Goal: Transaction & Acquisition: Purchase product/service

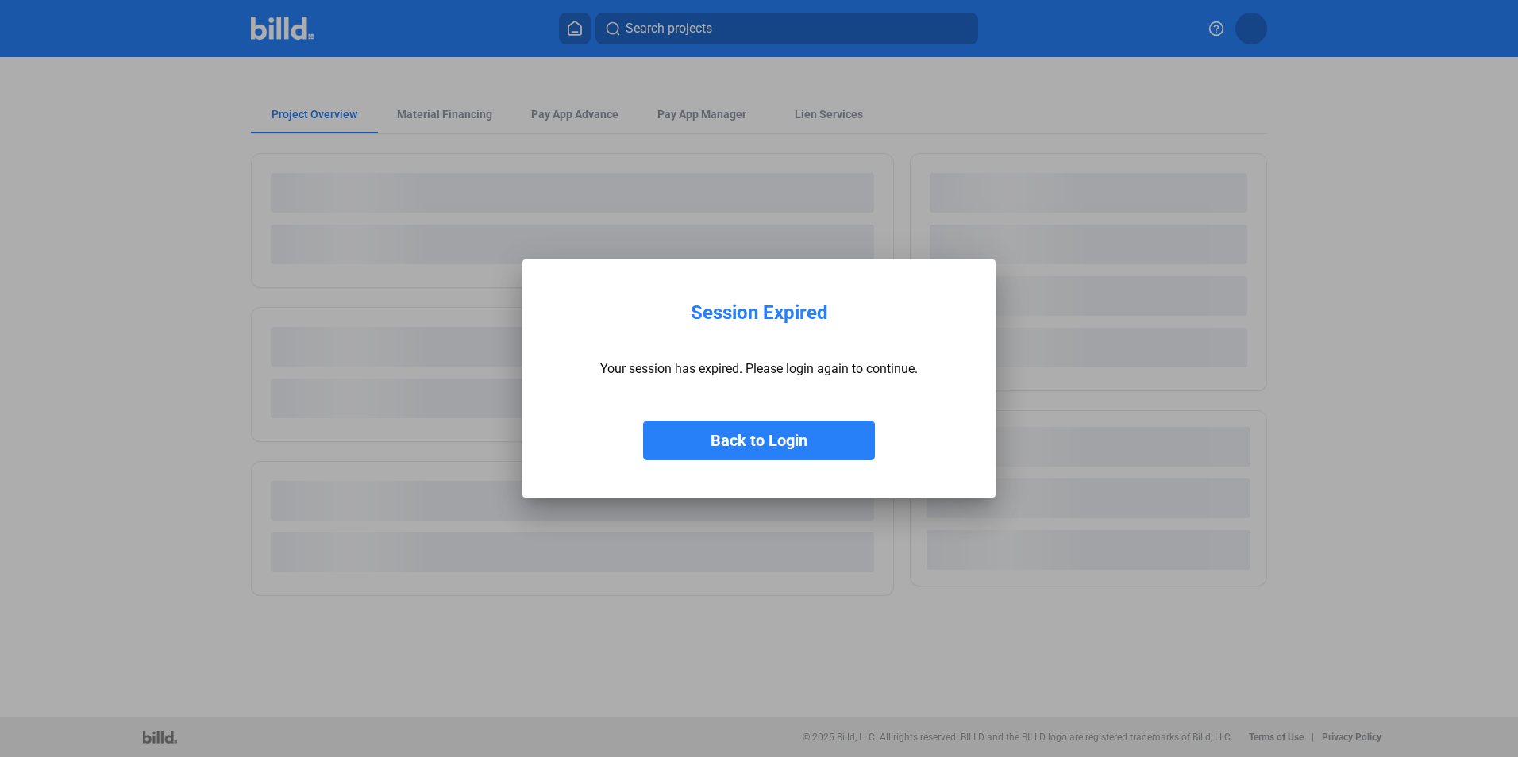
click at [777, 444] on button "Back to Login" at bounding box center [759, 441] width 232 height 40
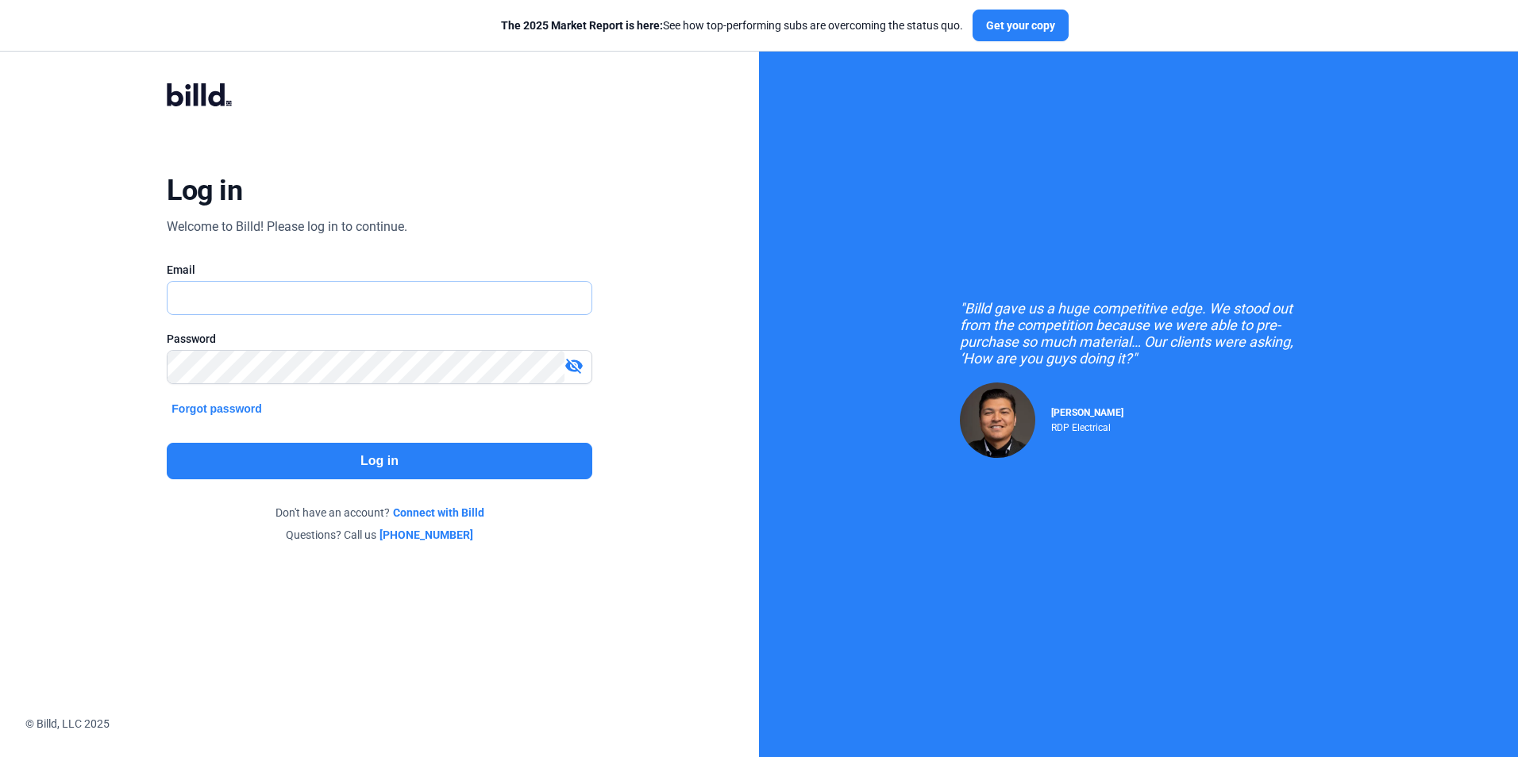
type input "[EMAIL_ADDRESS][DOMAIN_NAME]"
click at [319, 463] on button "Log in" at bounding box center [379, 461] width 425 height 37
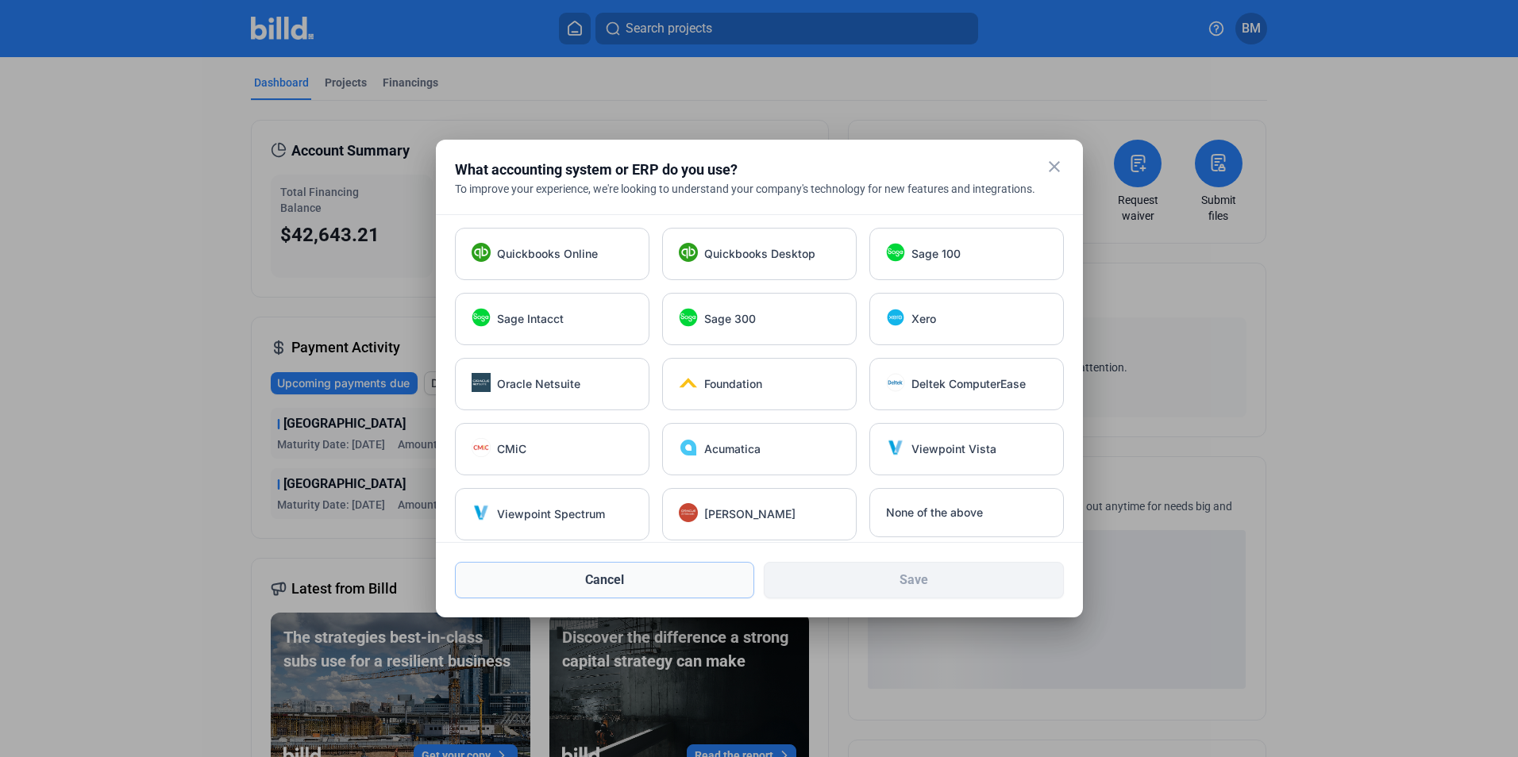
click at [717, 576] on button "Cancel" at bounding box center [605, 580] width 300 height 37
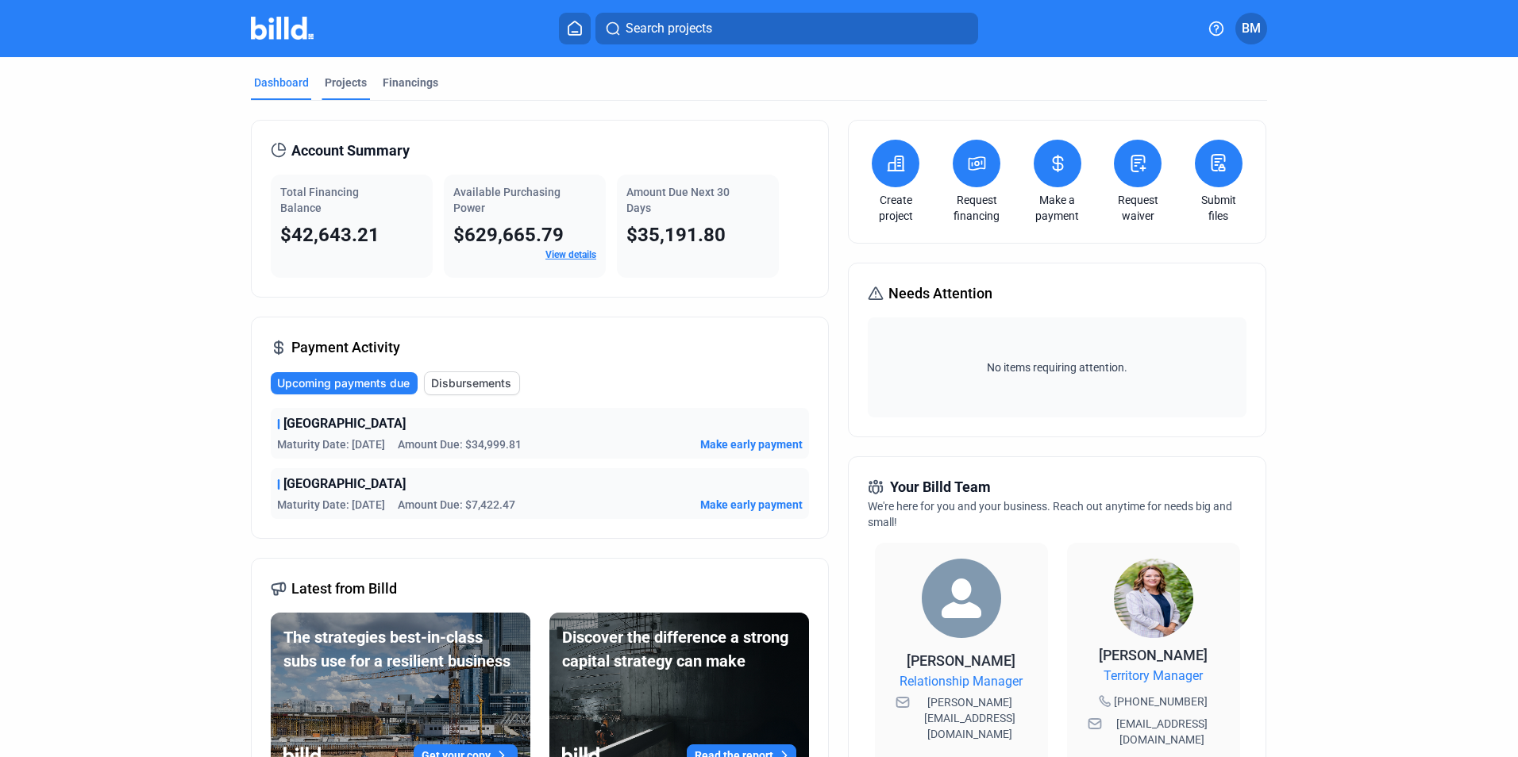
click at [345, 81] on div "Projects" at bounding box center [346, 83] width 42 height 16
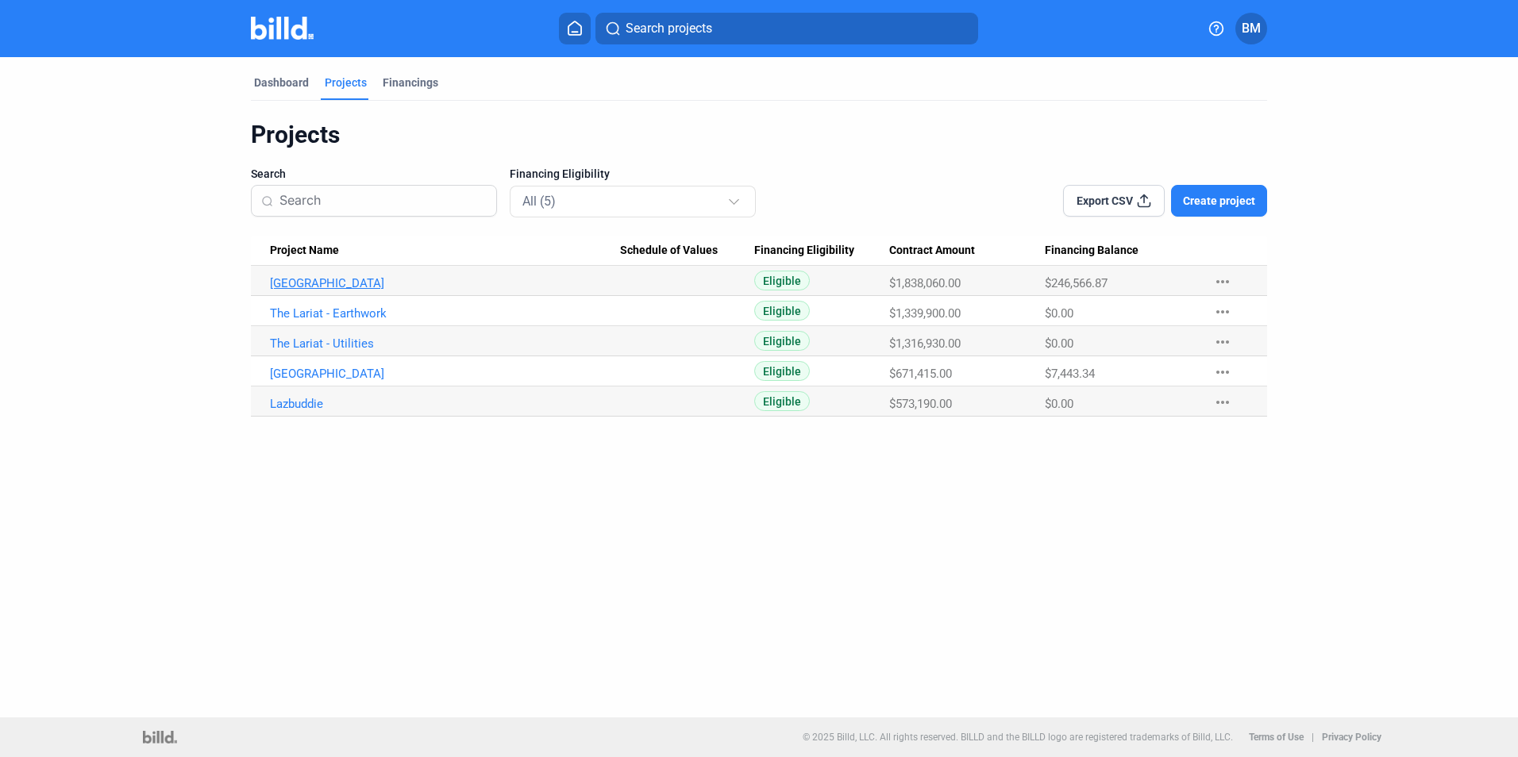
click at [355, 279] on link "[GEOGRAPHIC_DATA]" at bounding box center [445, 283] width 350 height 14
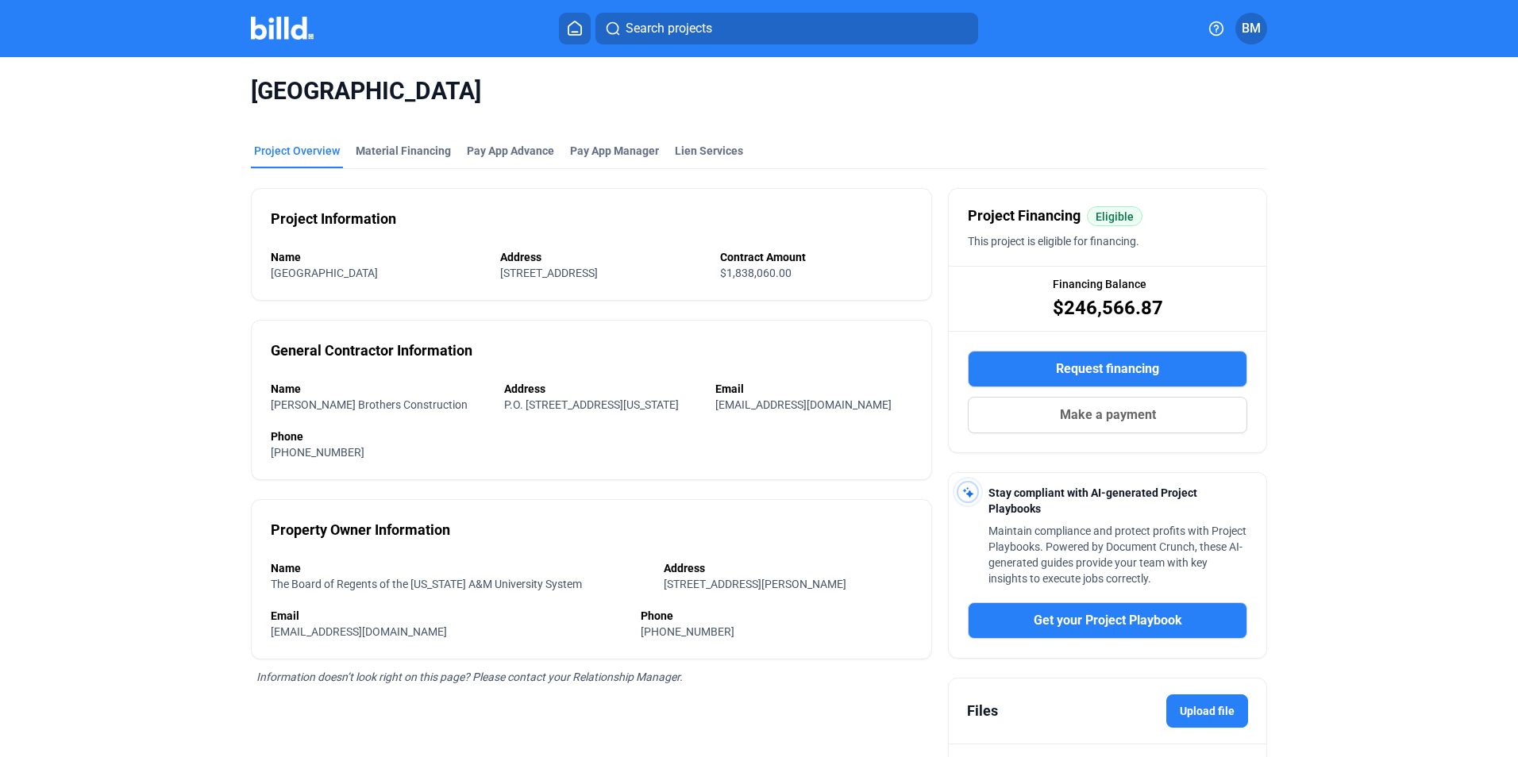
click at [301, 148] on div "Project Overview" at bounding box center [297, 151] width 86 height 16
click at [399, 152] on div "Material Financing" at bounding box center [403, 151] width 95 height 16
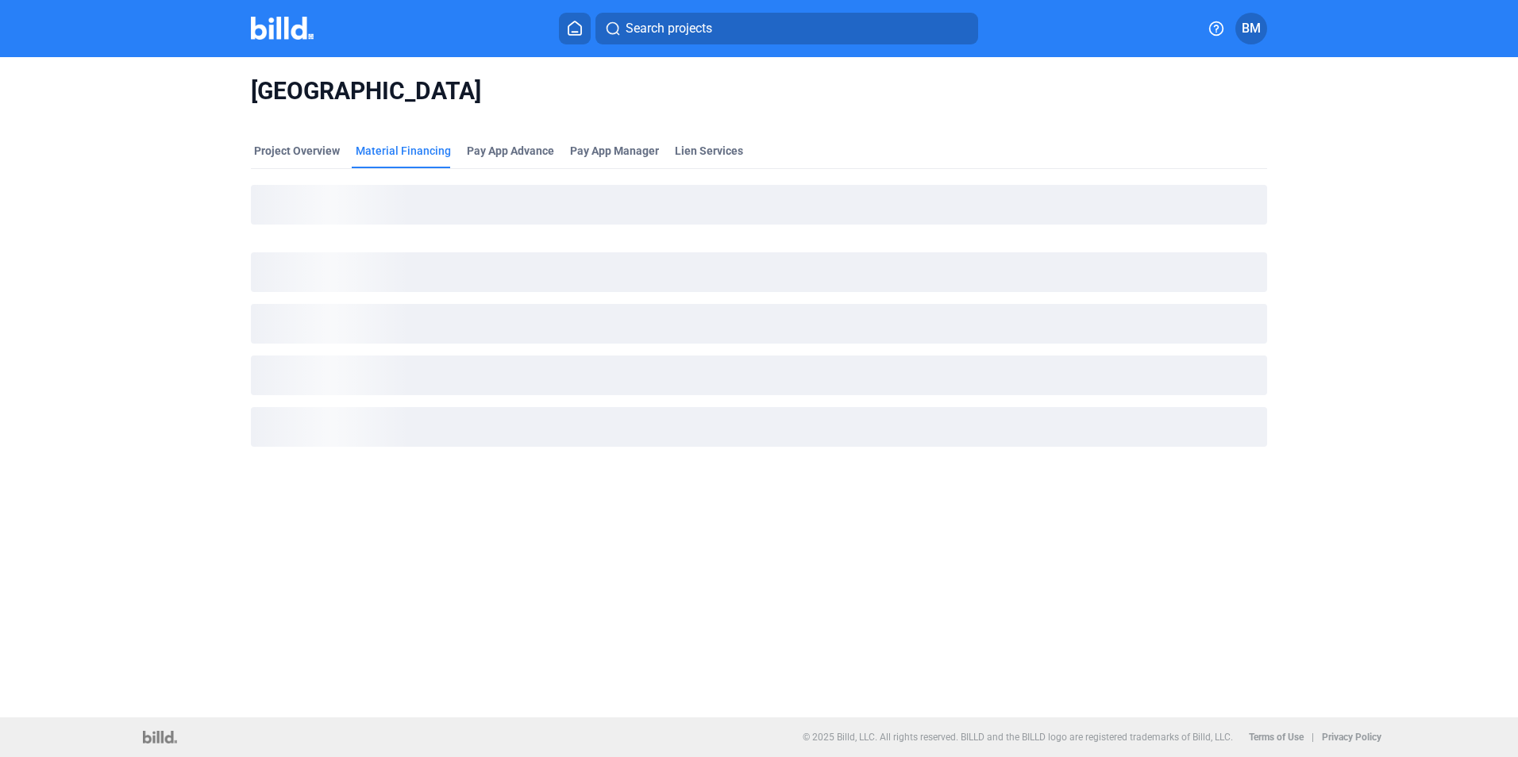
click at [286, 29] on img at bounding box center [282, 28] width 63 height 23
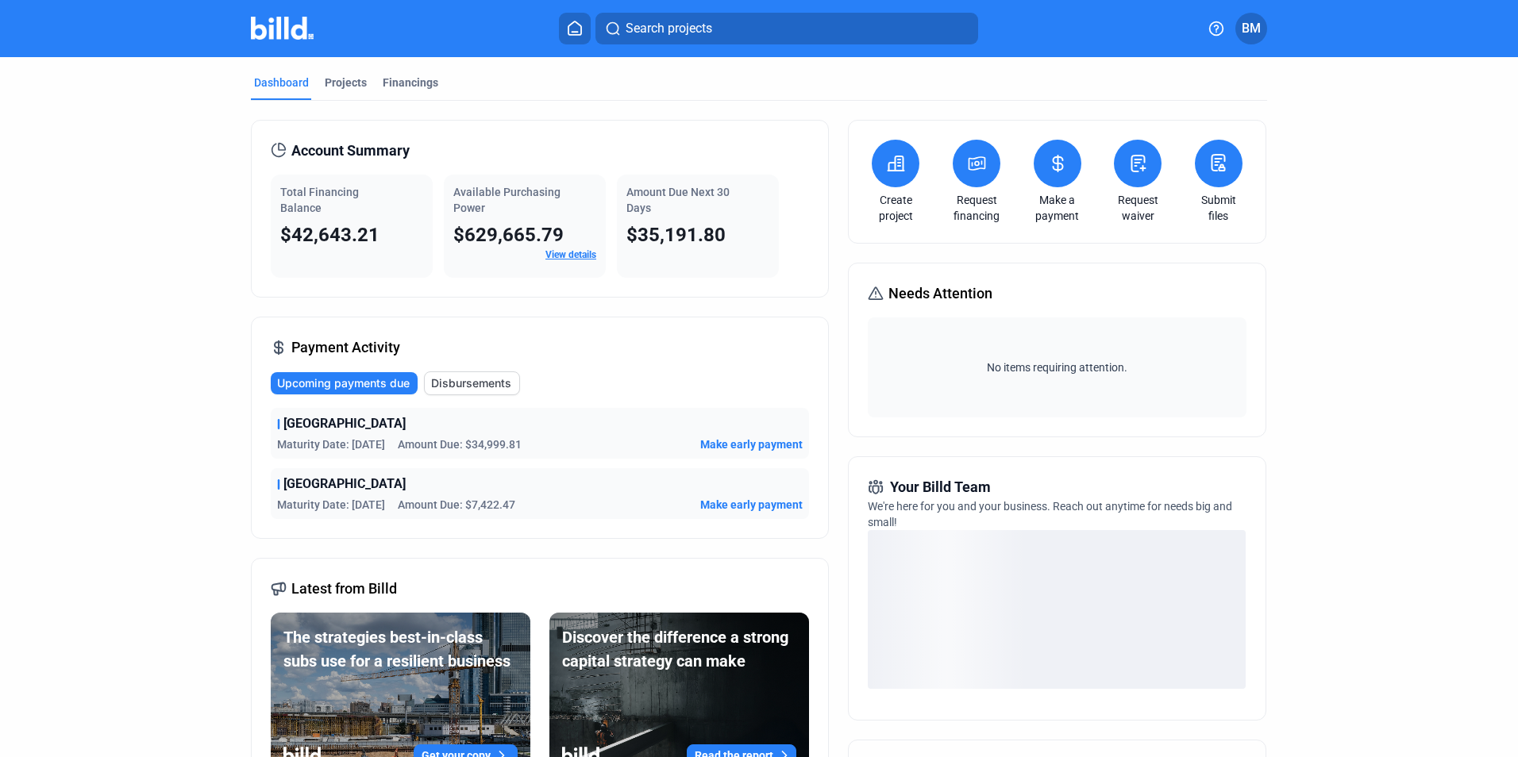
click at [337, 71] on mat-tab-group "Dashboard Projects Financings Account Summary Total Financing Balance $42,643.2…" at bounding box center [759, 557] width 1016 height 1000
click at [337, 76] on div "Projects" at bounding box center [346, 83] width 42 height 16
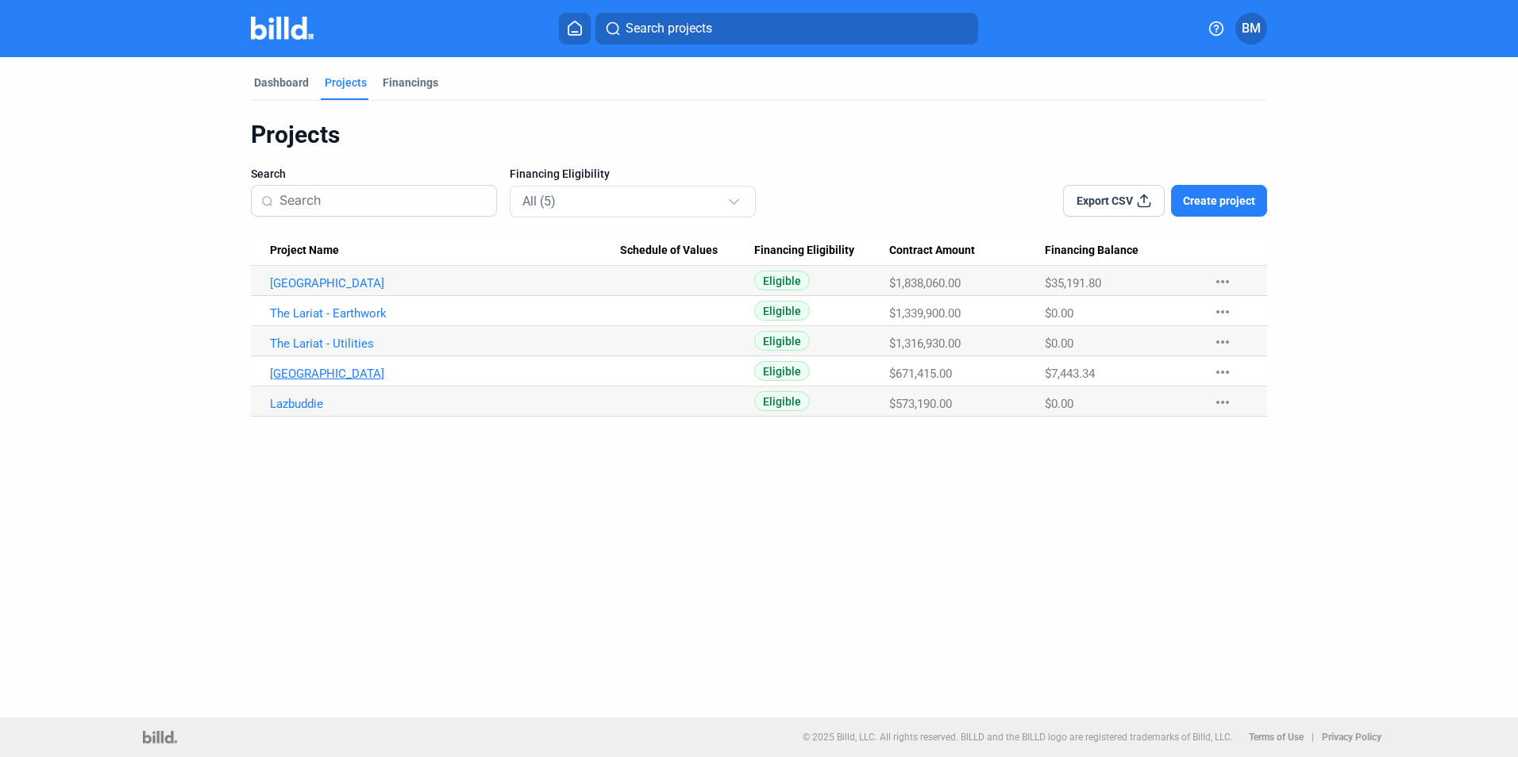
click at [292, 378] on link "[GEOGRAPHIC_DATA]" at bounding box center [445, 374] width 350 height 14
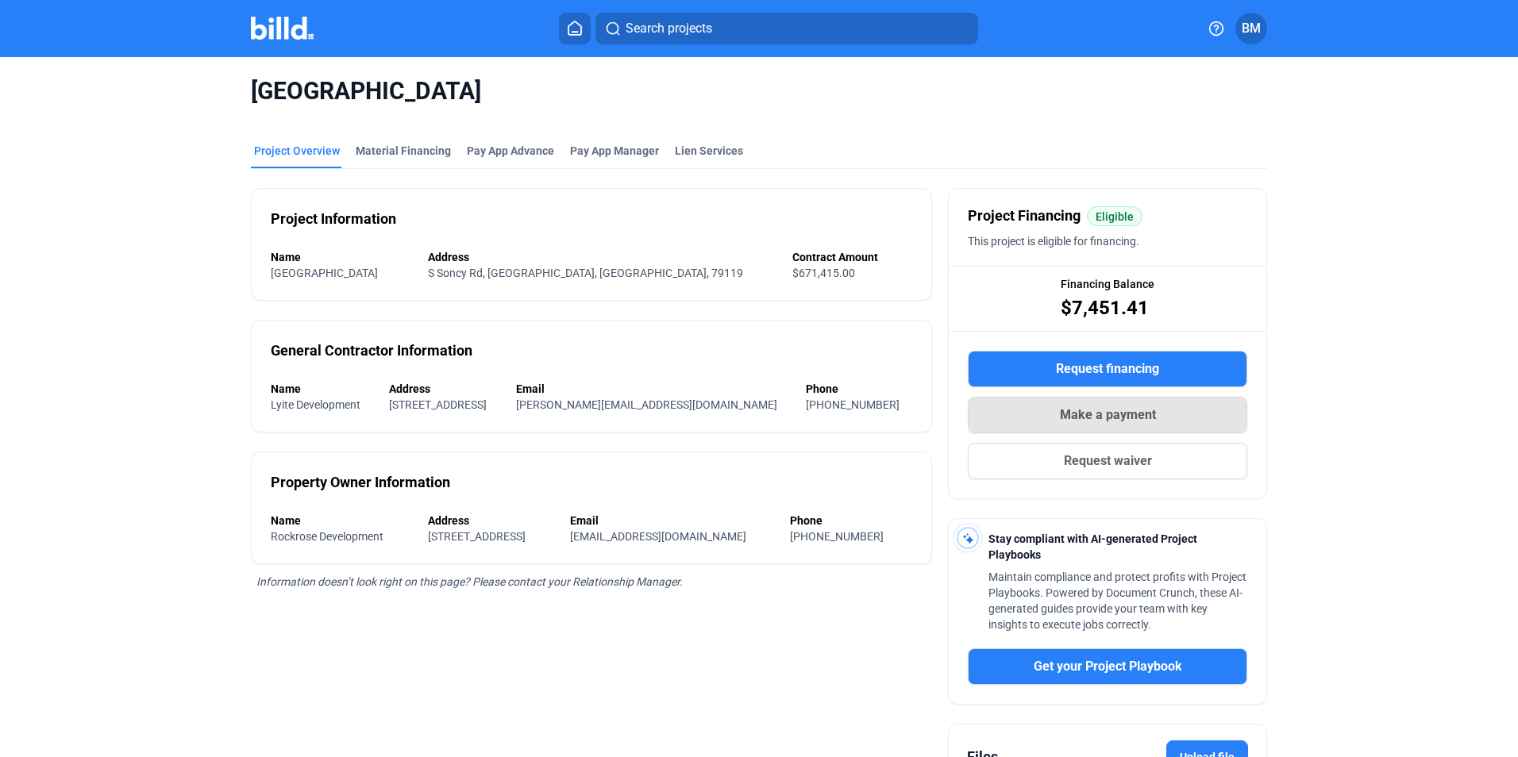
click at [1062, 410] on span "Make a payment" at bounding box center [1108, 415] width 96 height 19
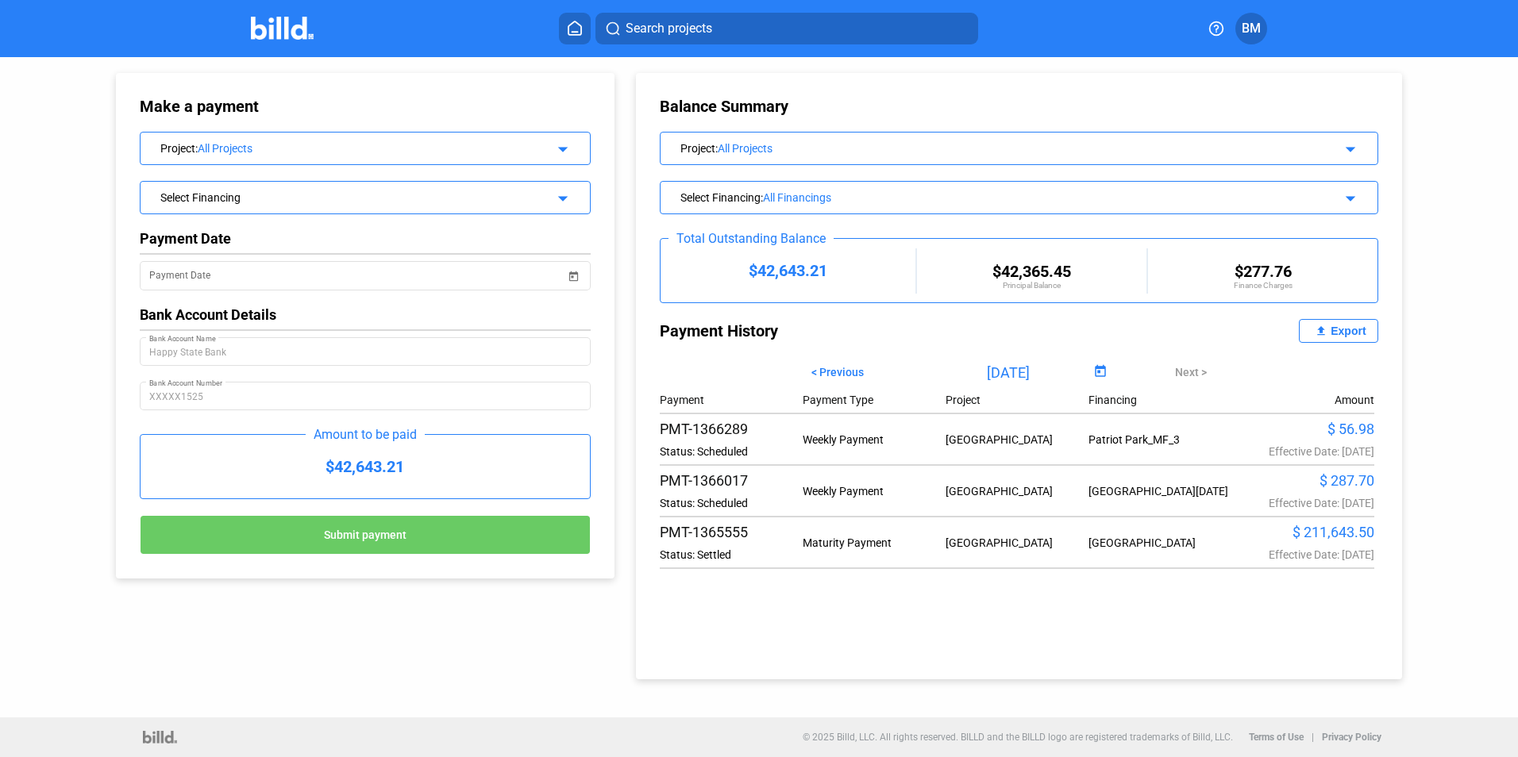
click at [522, 157] on div "Project : All Projects arrow_drop_down" at bounding box center [365, 147] width 449 height 28
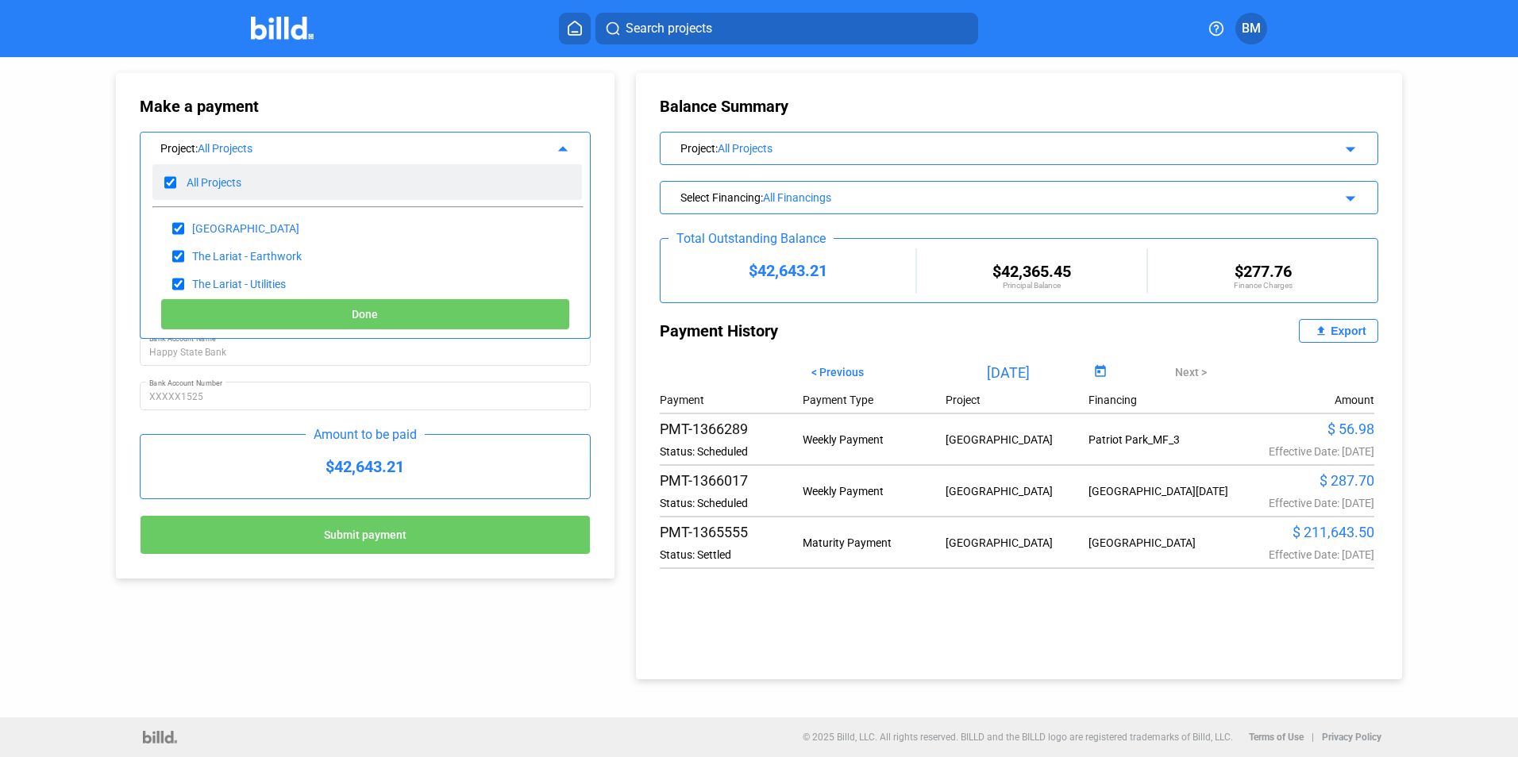
click at [168, 179] on input "checkbox" at bounding box center [170, 183] width 12 height 24
checkbox input "false"
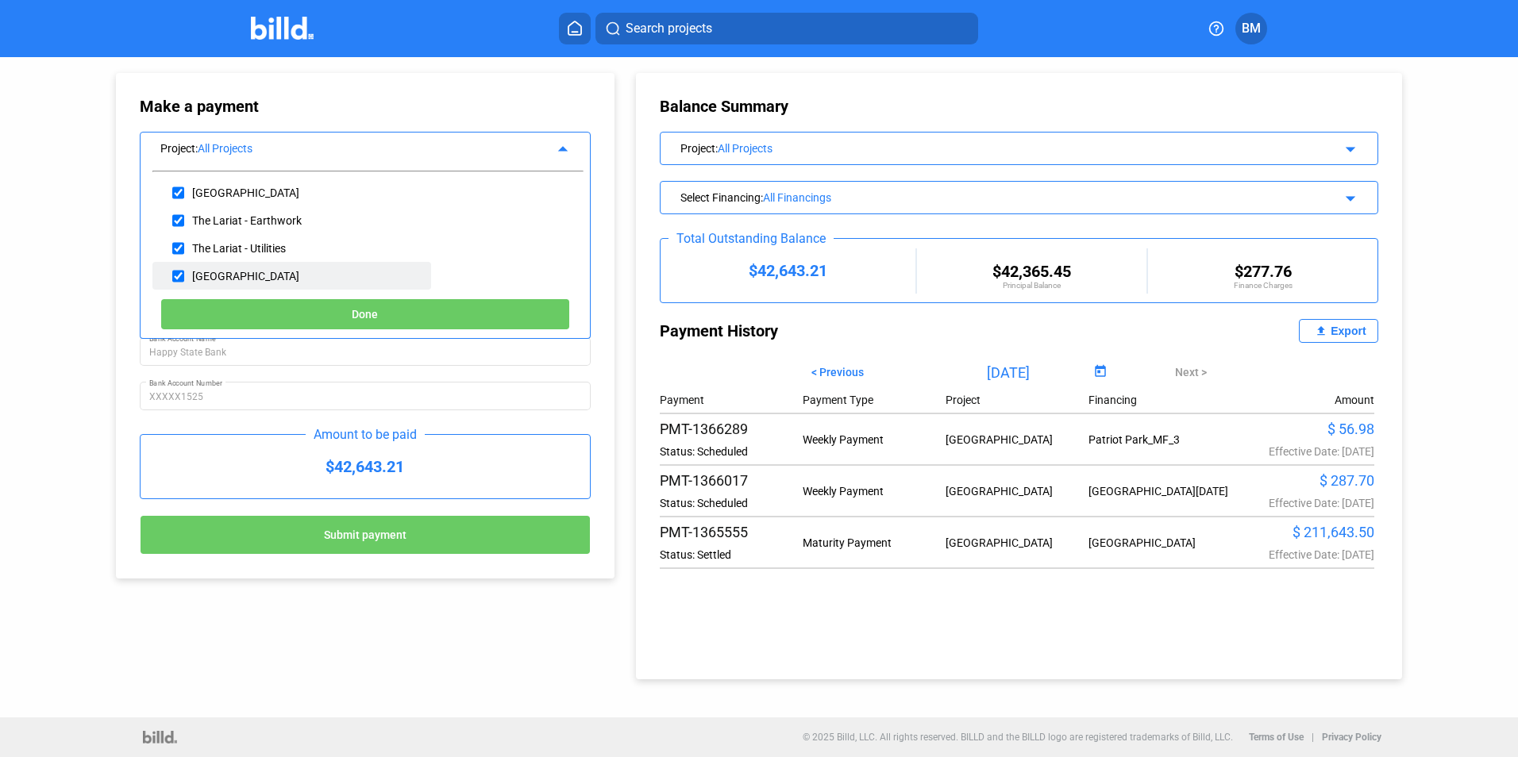
scroll to position [67, 0]
click at [175, 248] on input "checkbox" at bounding box center [178, 245] width 12 height 24
checkbox input "true"
click at [323, 305] on button "Done" at bounding box center [365, 314] width 410 height 32
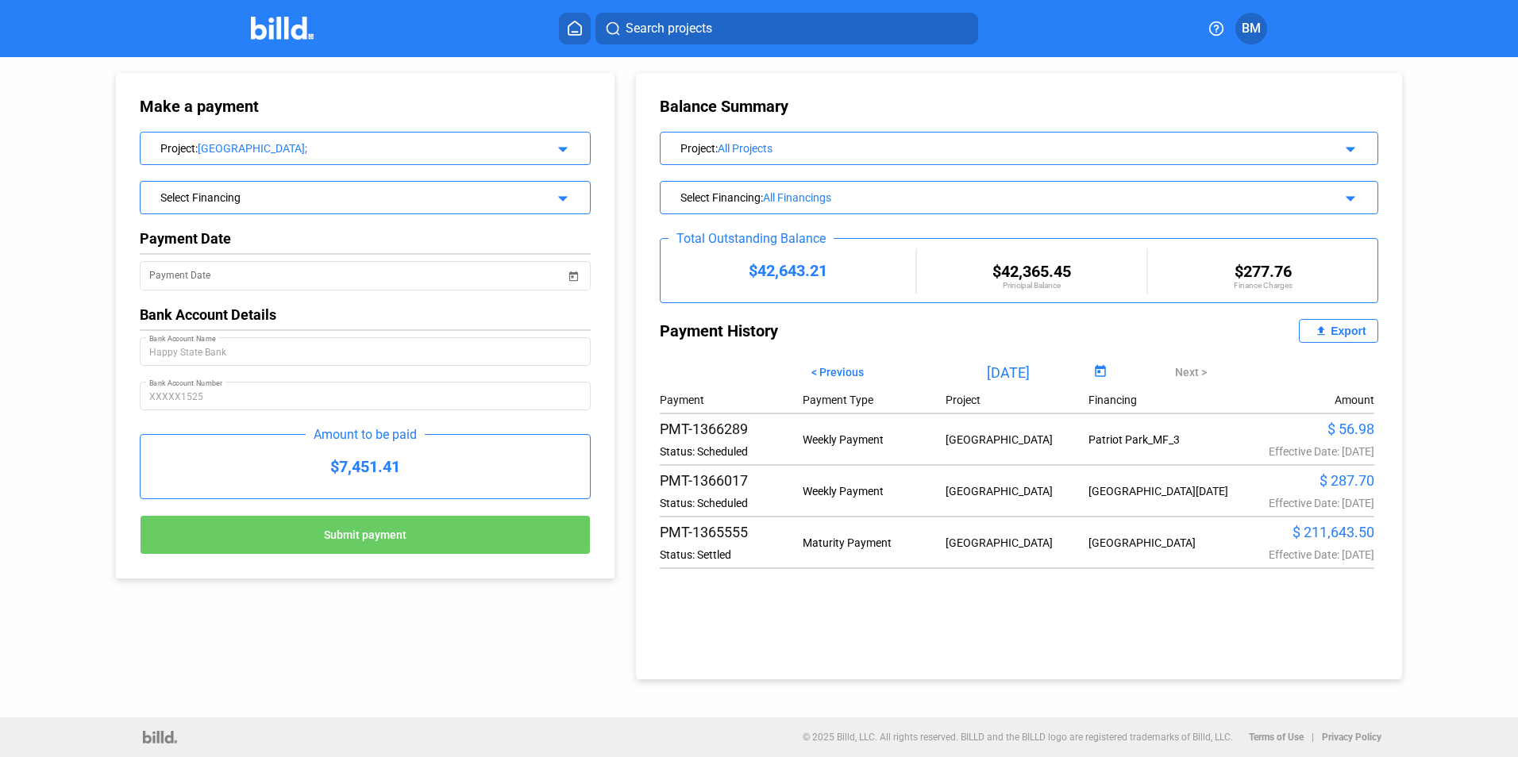
click at [564, 157] on div "Project : [GEOGRAPHIC_DATA]; arrow_drop_down" at bounding box center [365, 147] width 449 height 28
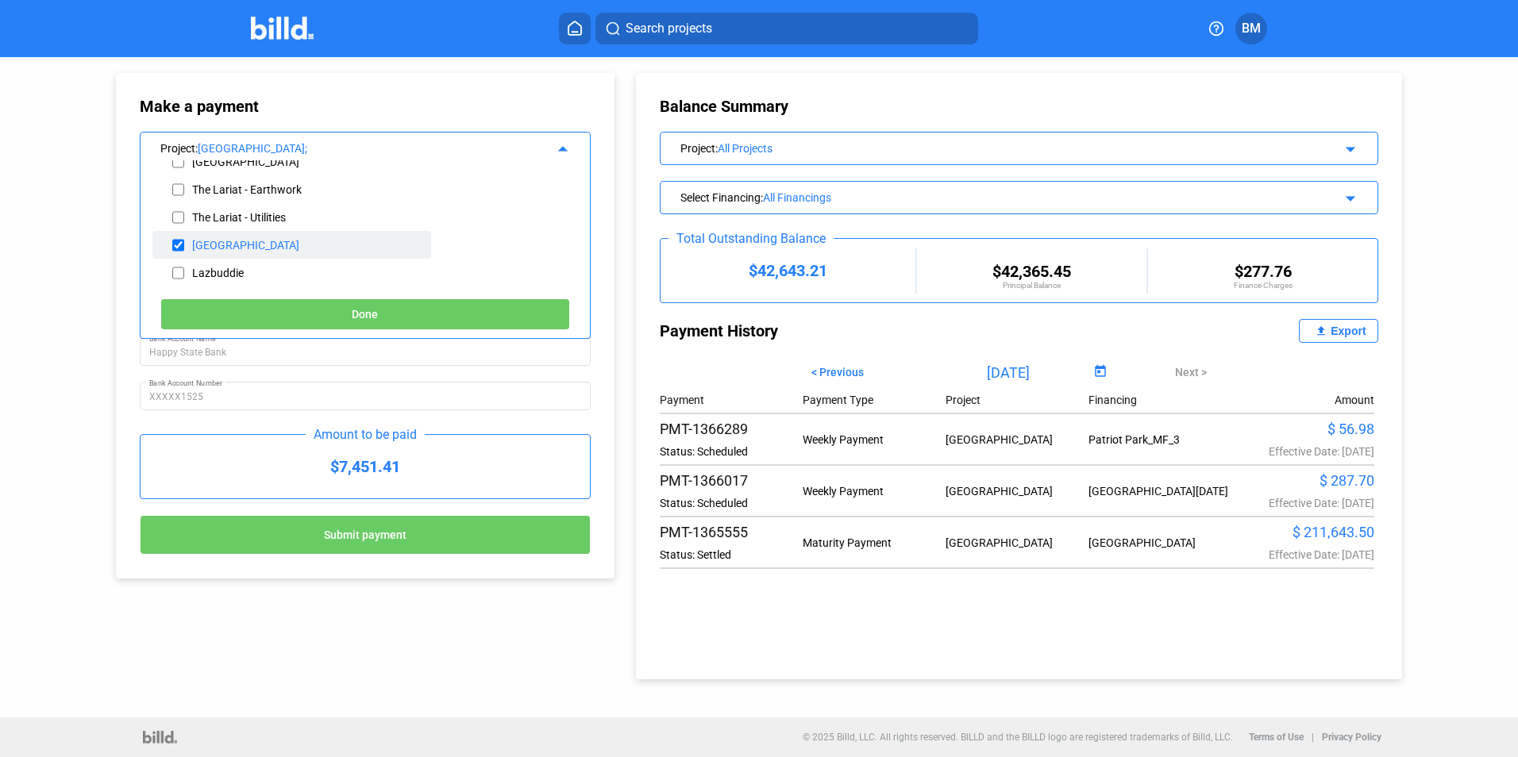
click at [181, 245] on input "checkbox" at bounding box center [178, 245] width 12 height 24
checkbox input "false"
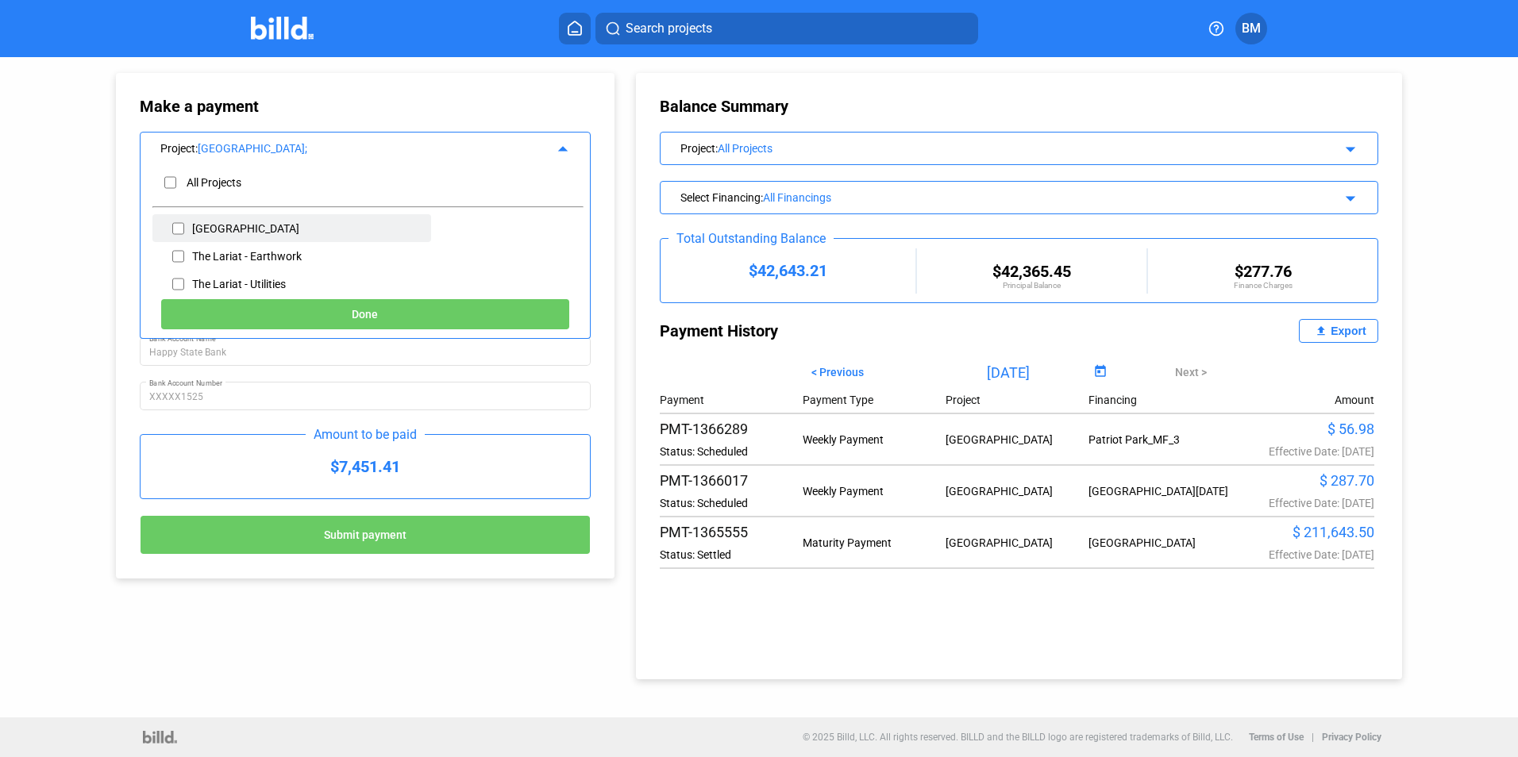
click at [179, 229] on input "checkbox" at bounding box center [178, 229] width 12 height 24
checkbox input "true"
click at [444, 314] on button "Done" at bounding box center [365, 314] width 410 height 32
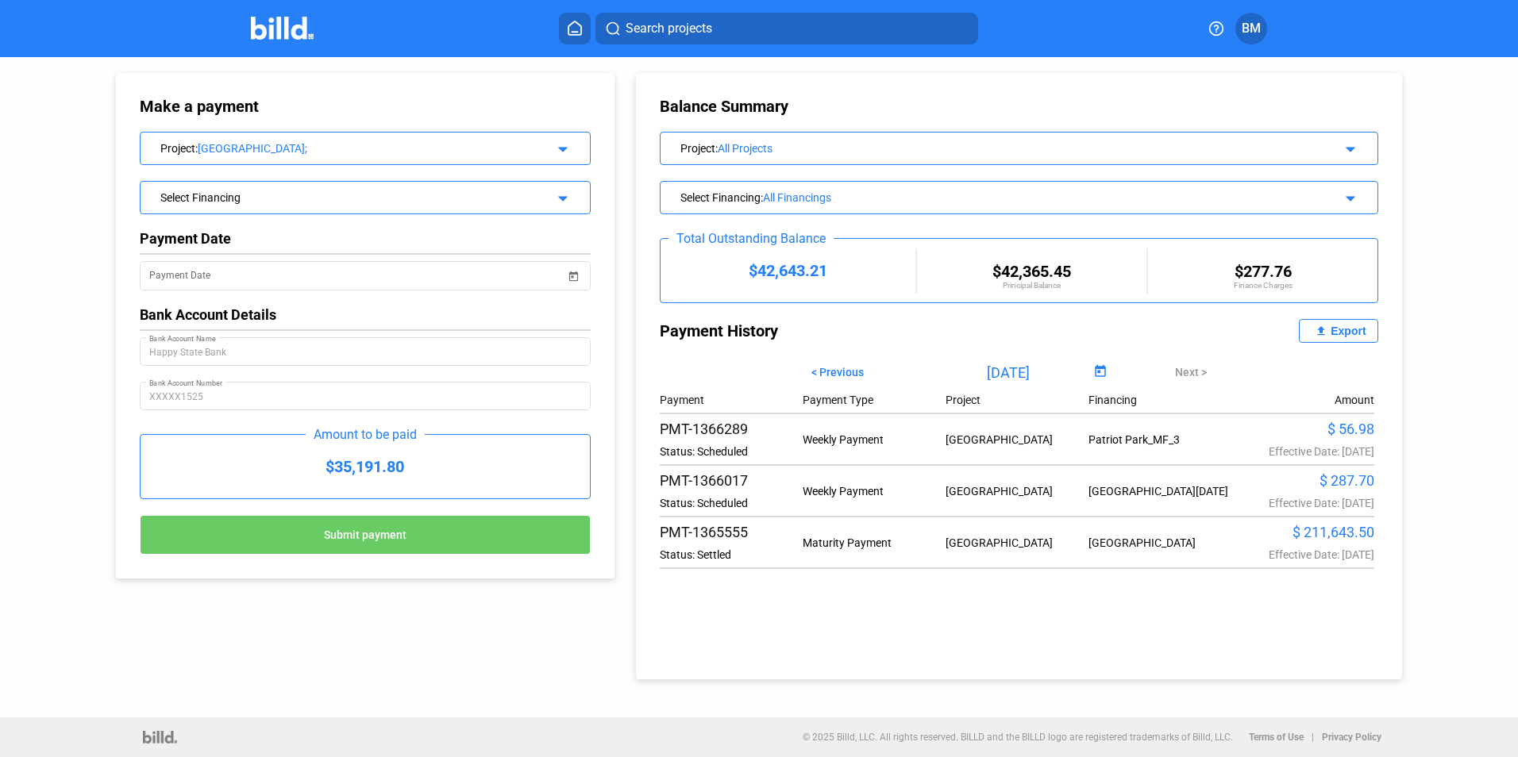
click at [553, 159] on div "Project : [GEOGRAPHIC_DATA]; arrow_drop_down" at bounding box center [365, 147] width 449 height 28
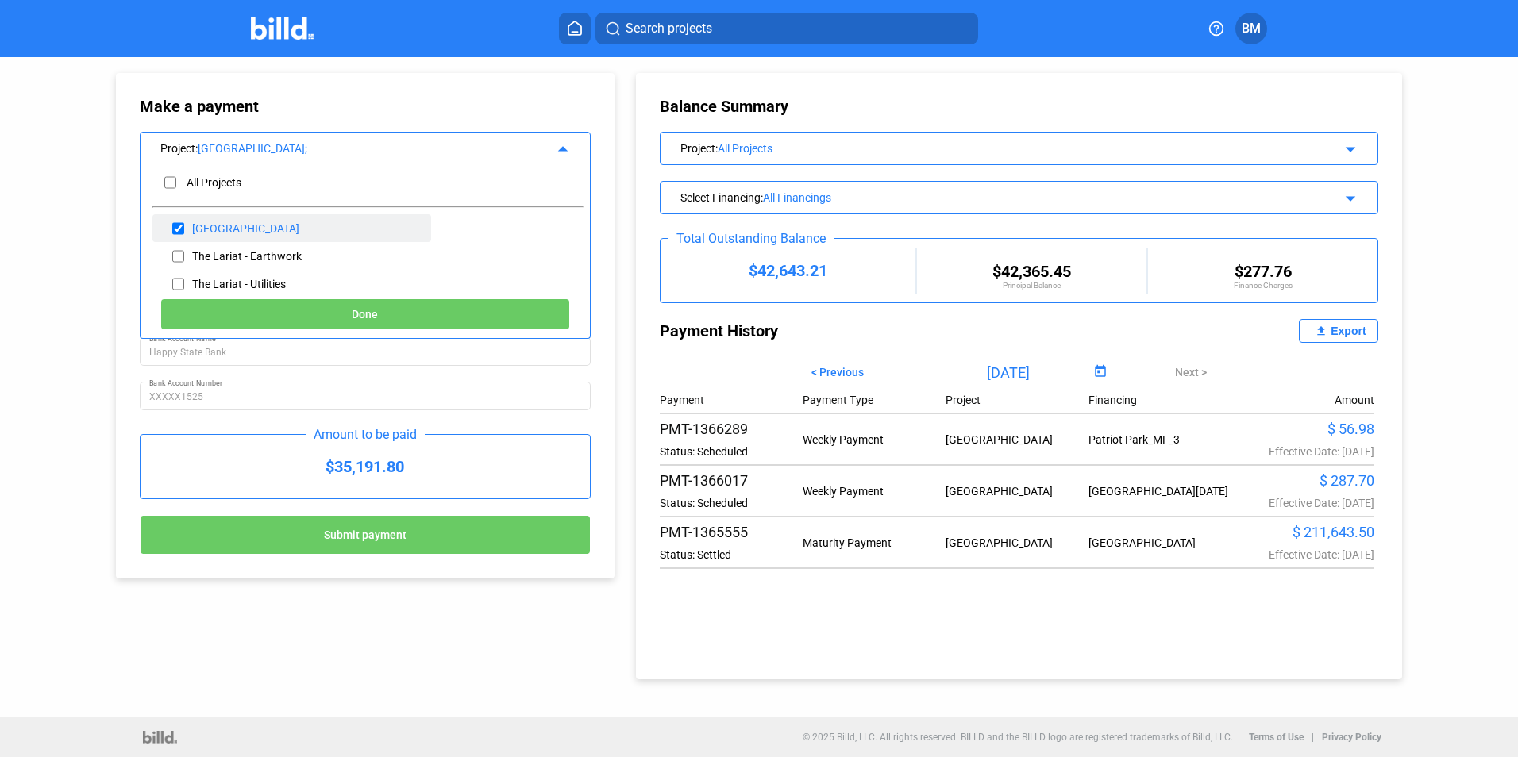
click at [180, 228] on input "checkbox" at bounding box center [178, 229] width 12 height 24
checkbox input "false"
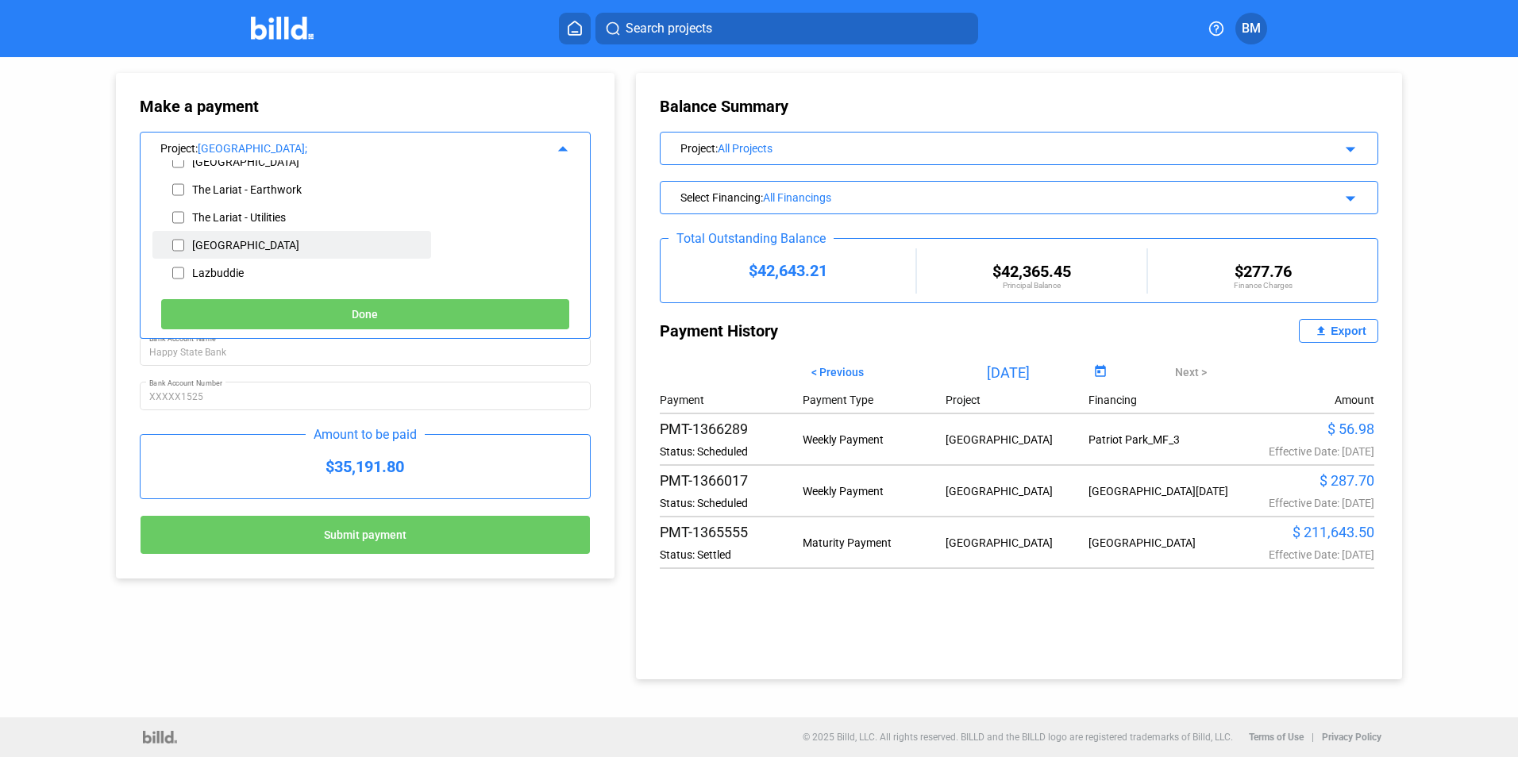
click at [184, 244] on div "[GEOGRAPHIC_DATA]" at bounding box center [291, 245] width 279 height 28
click at [179, 244] on input "checkbox" at bounding box center [178, 245] width 12 height 24
checkbox input "true"
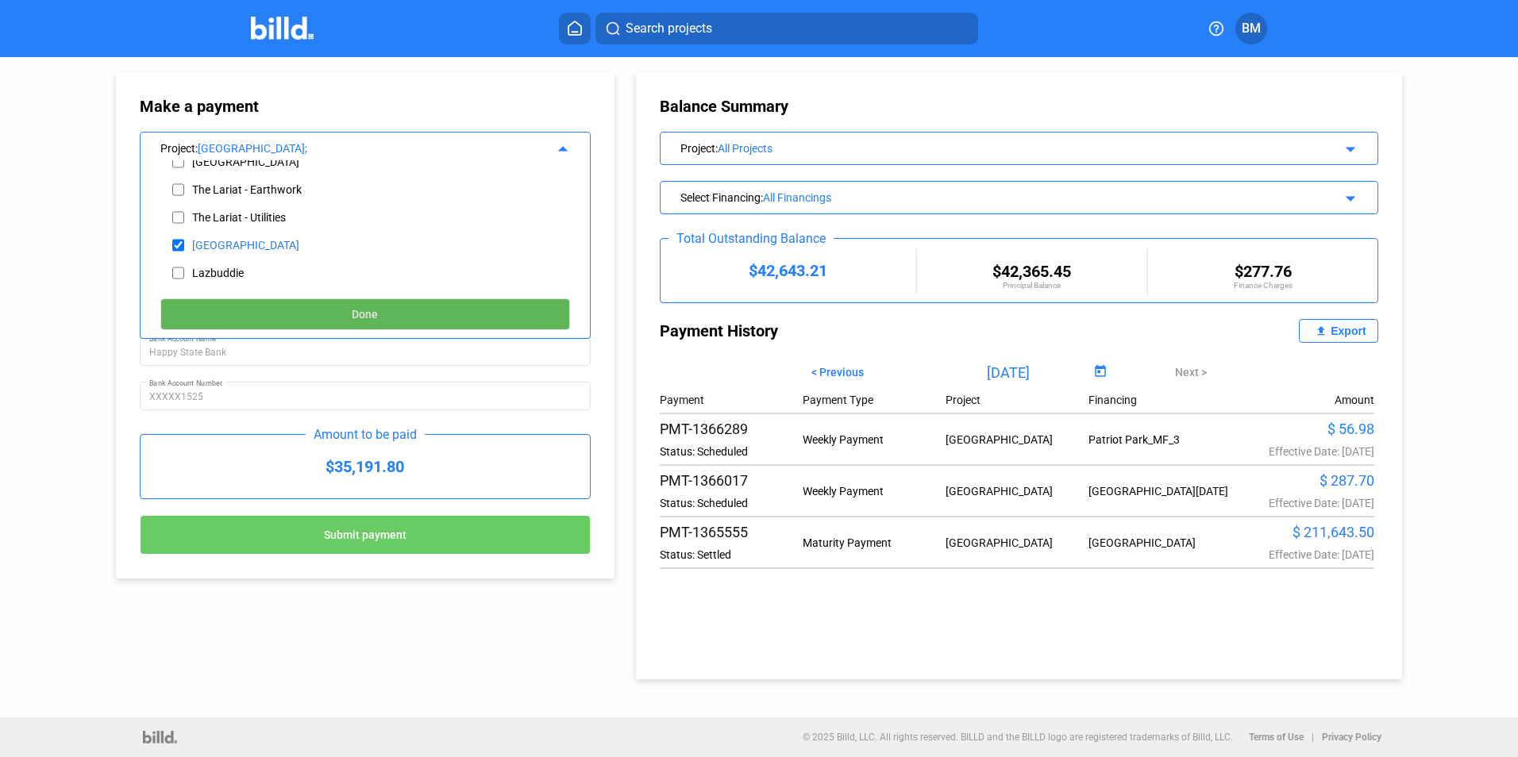
click at [279, 316] on button "Done" at bounding box center [365, 314] width 410 height 32
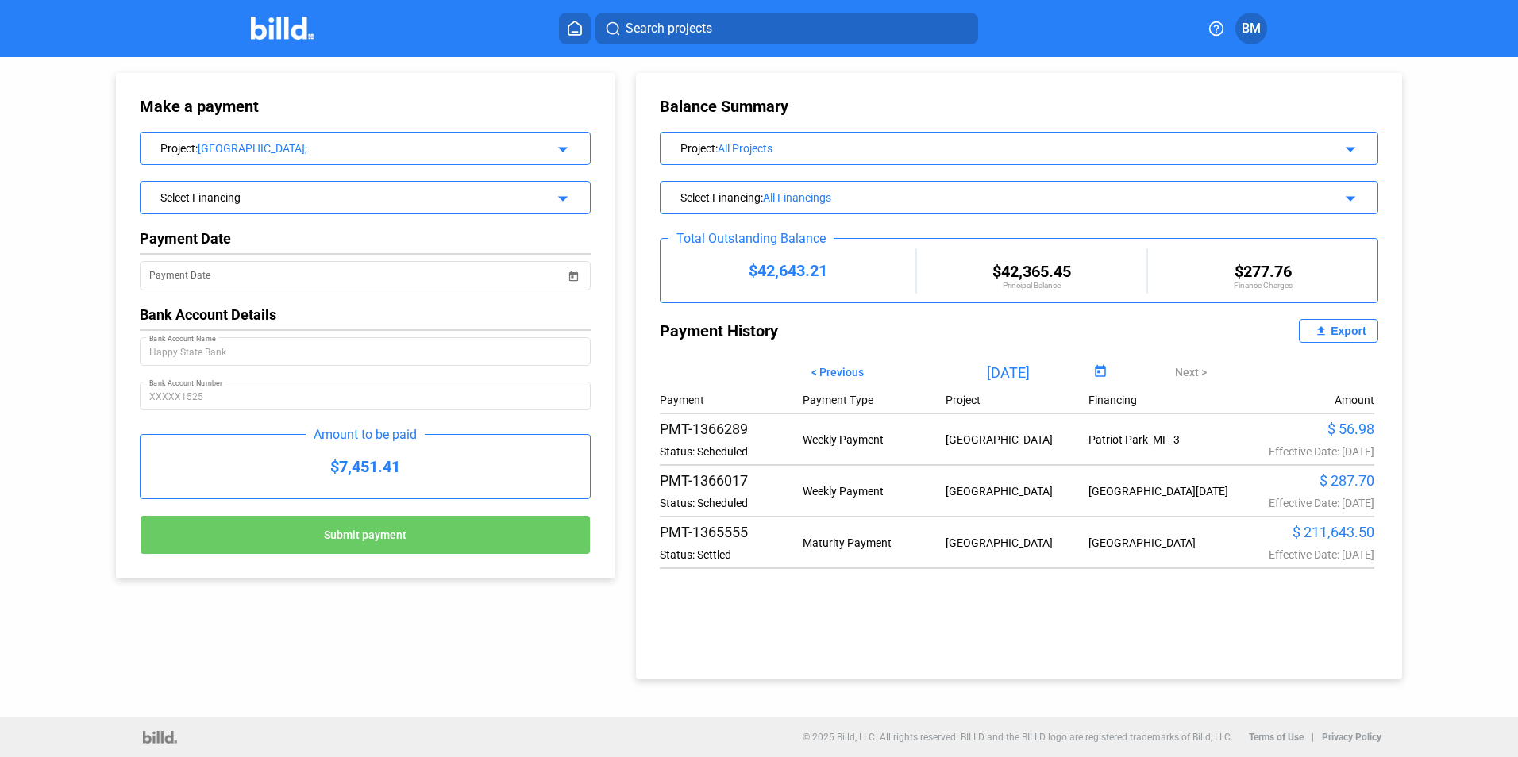
click at [237, 189] on div "Select Financing" at bounding box center [344, 196] width 369 height 16
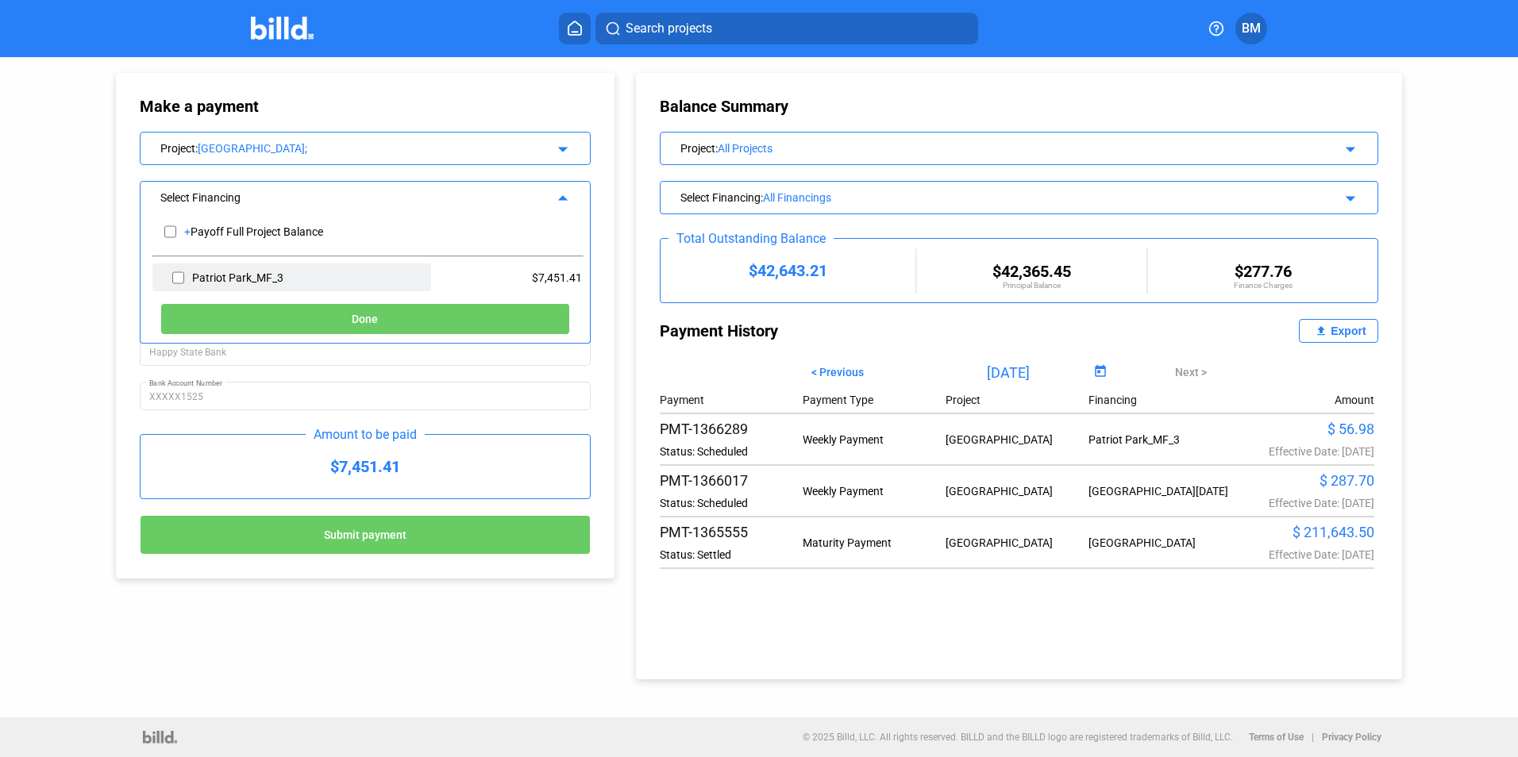
click at [182, 276] on input "checkbox" at bounding box center [178, 278] width 12 height 24
checkbox input "true"
click at [260, 328] on button "Done" at bounding box center [365, 319] width 410 height 32
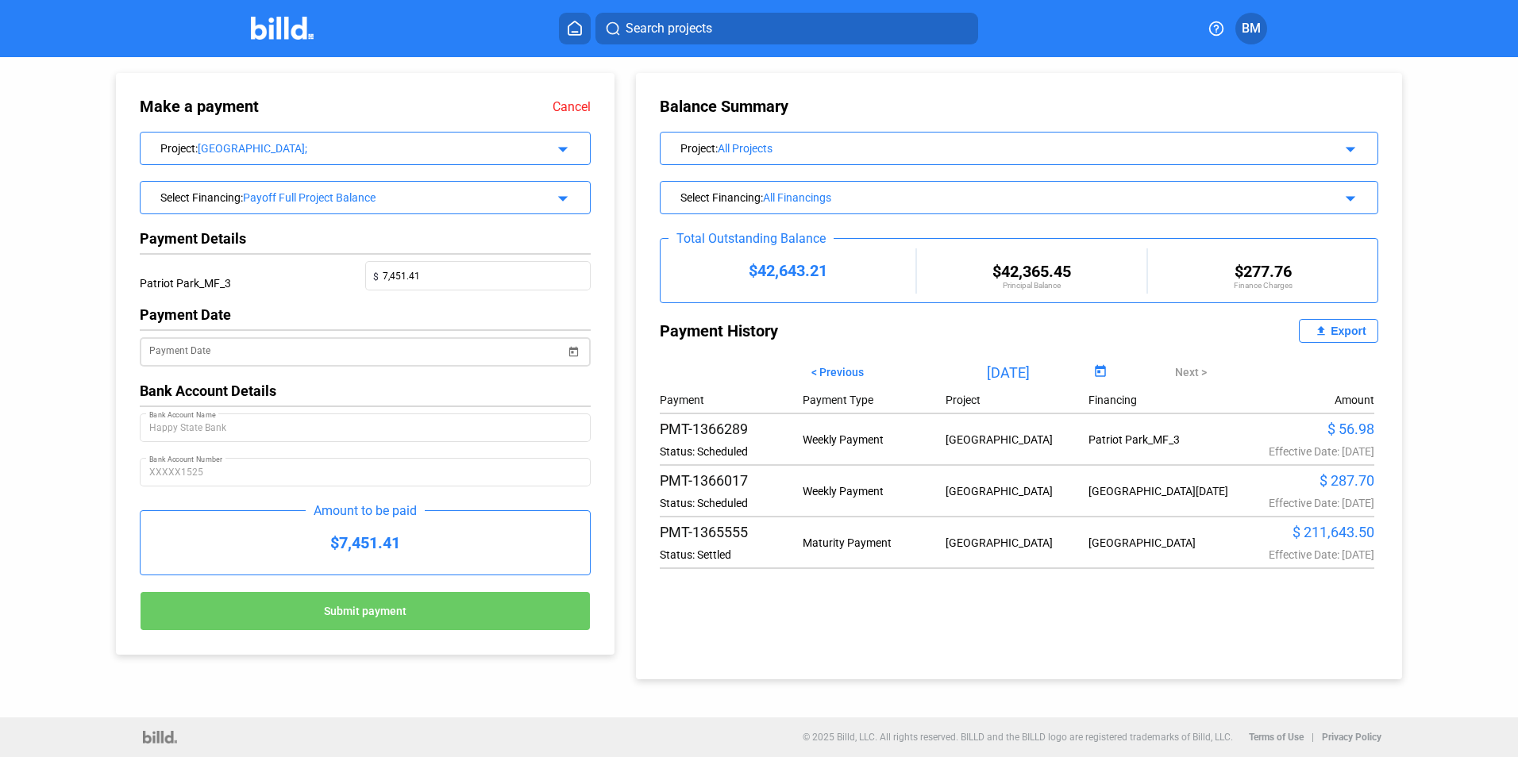
click at [221, 347] on input "Payment Date" at bounding box center [357, 352] width 417 height 19
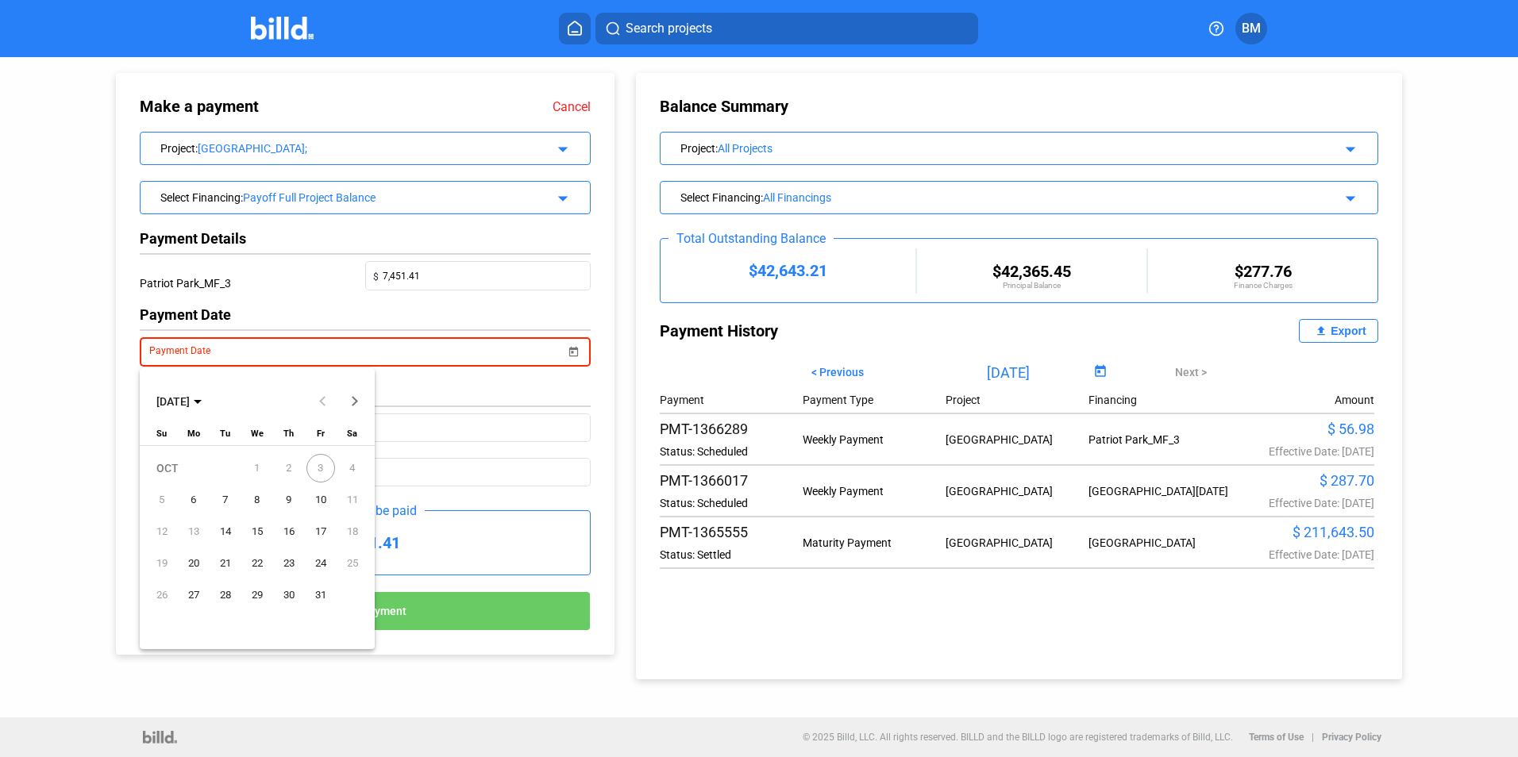
click at [187, 501] on span "6" at bounding box center [193, 500] width 29 height 29
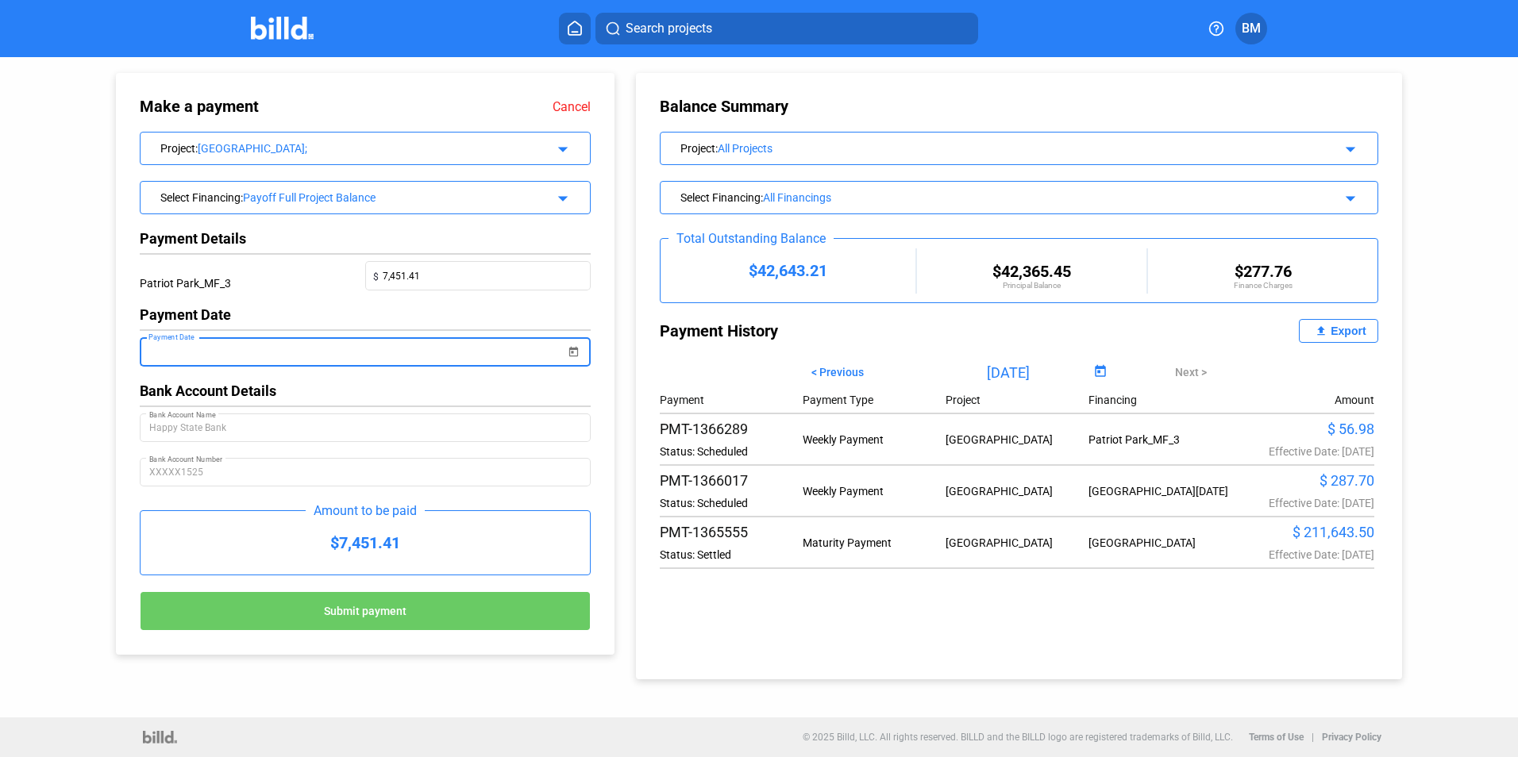
click at [286, 387] on div "Bank Account Details" at bounding box center [365, 391] width 451 height 17
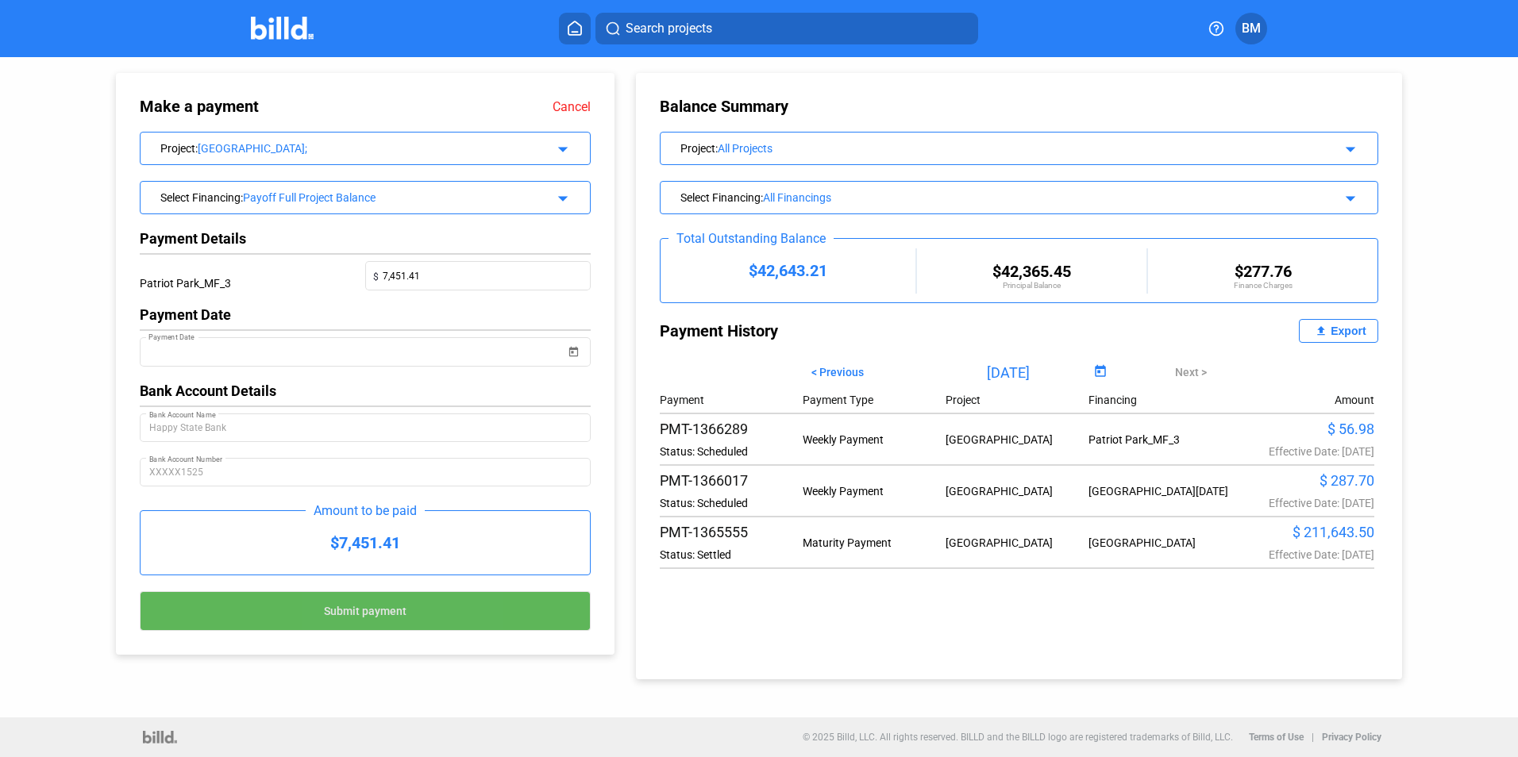
click at [345, 608] on span "Submit payment" at bounding box center [365, 611] width 83 height 13
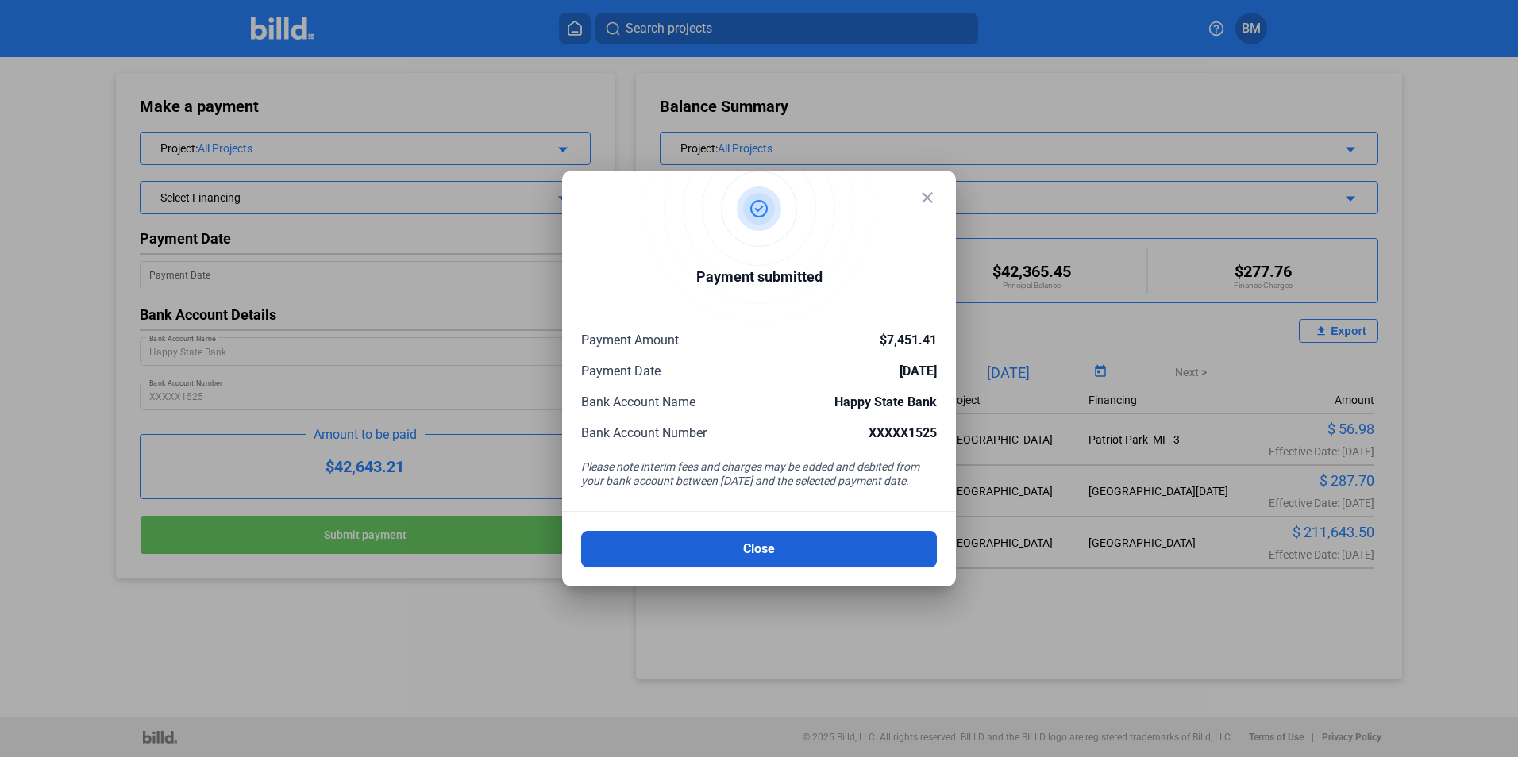
click at [808, 543] on button "Close" at bounding box center [759, 549] width 356 height 37
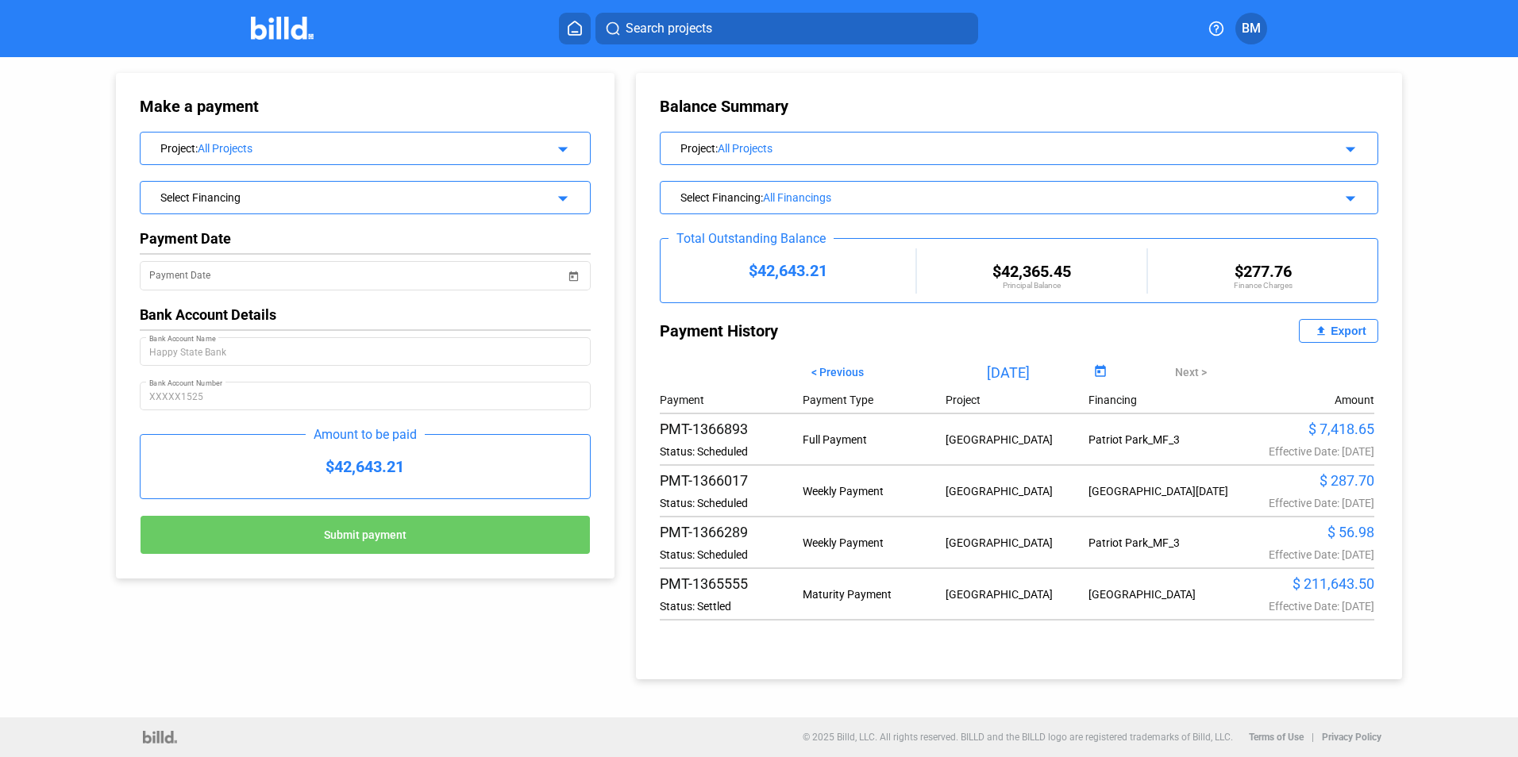
click at [291, 29] on img at bounding box center [282, 28] width 63 height 23
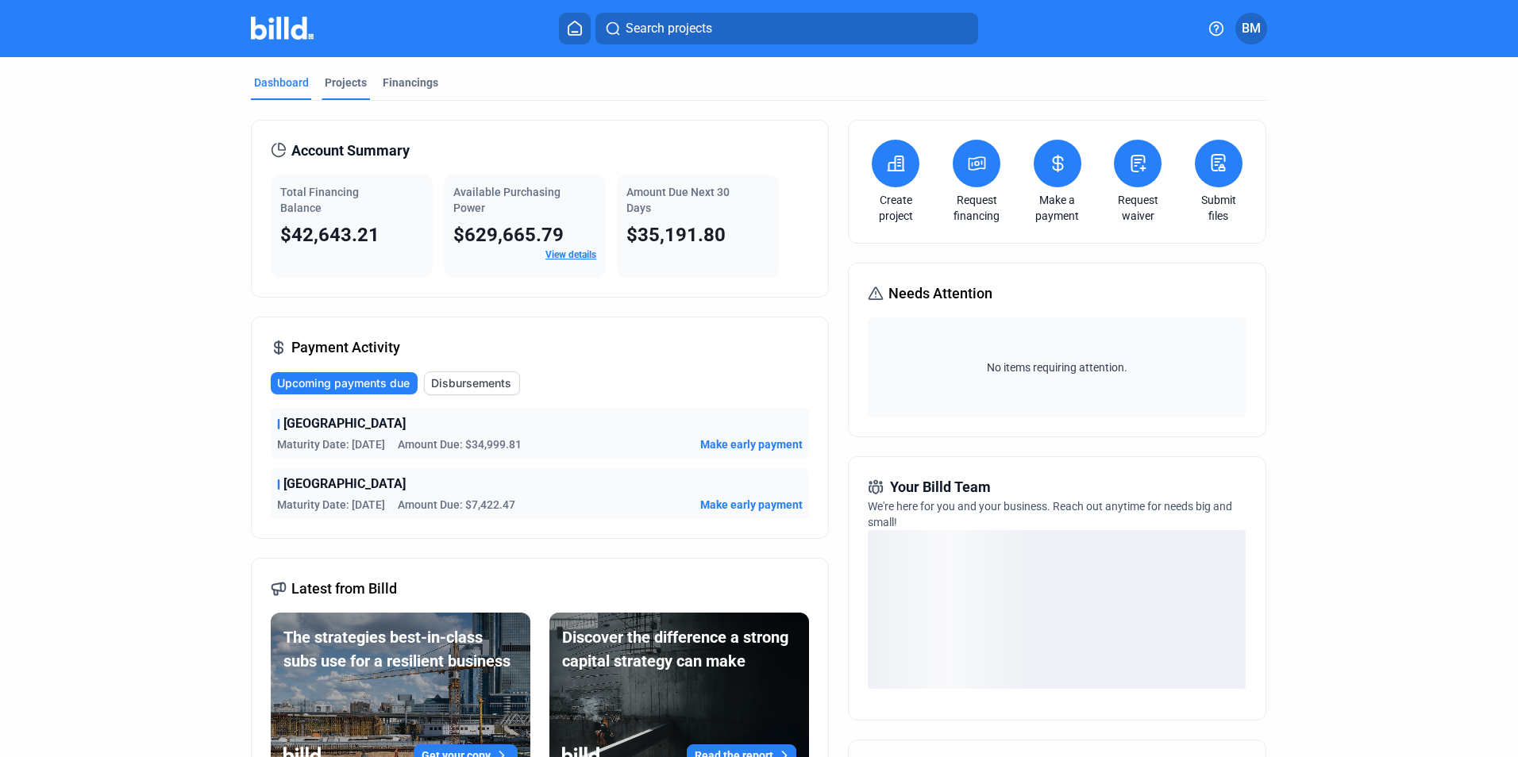
click at [345, 80] on div "Projects" at bounding box center [346, 83] width 42 height 16
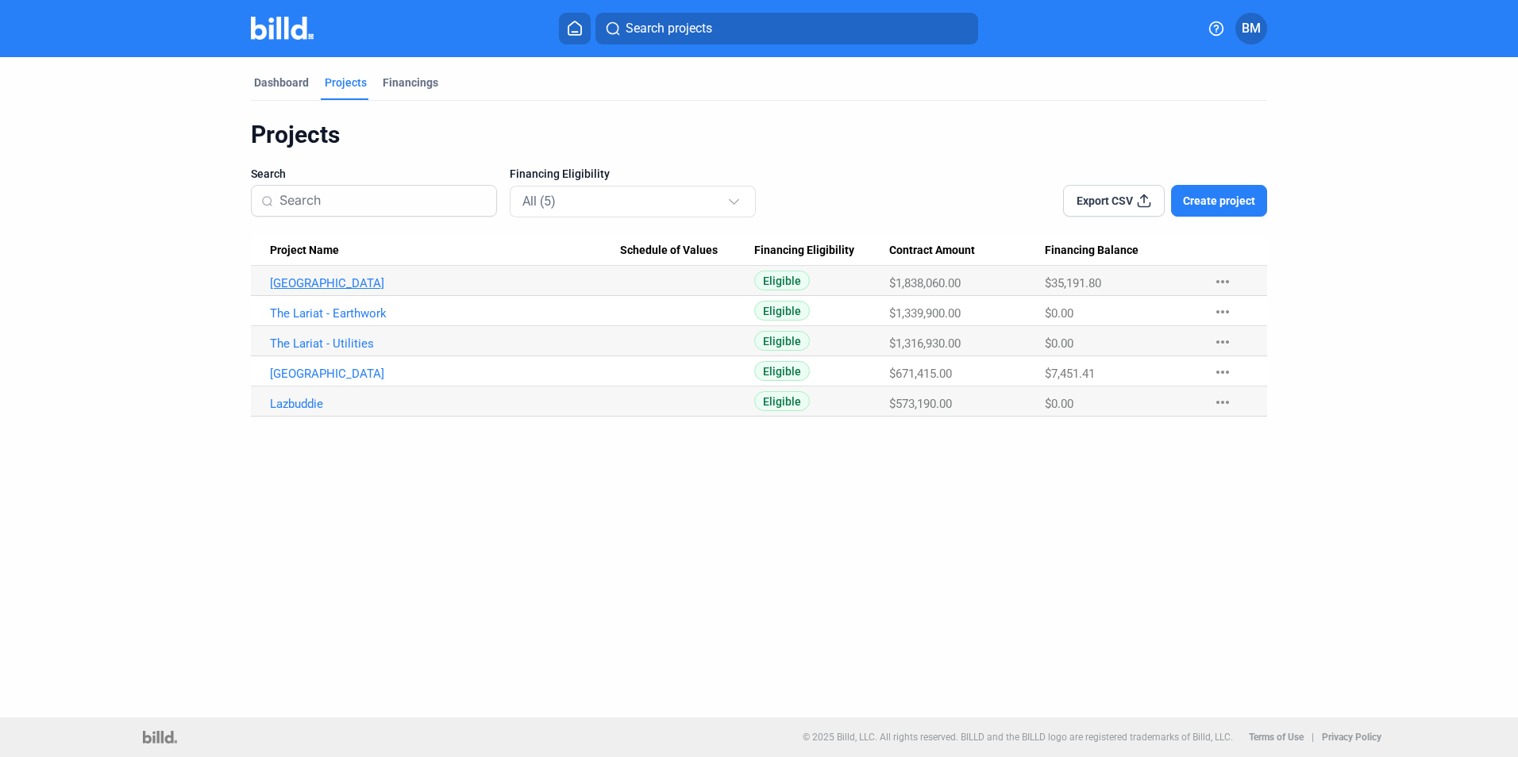
click at [340, 281] on link "[GEOGRAPHIC_DATA]" at bounding box center [445, 283] width 350 height 14
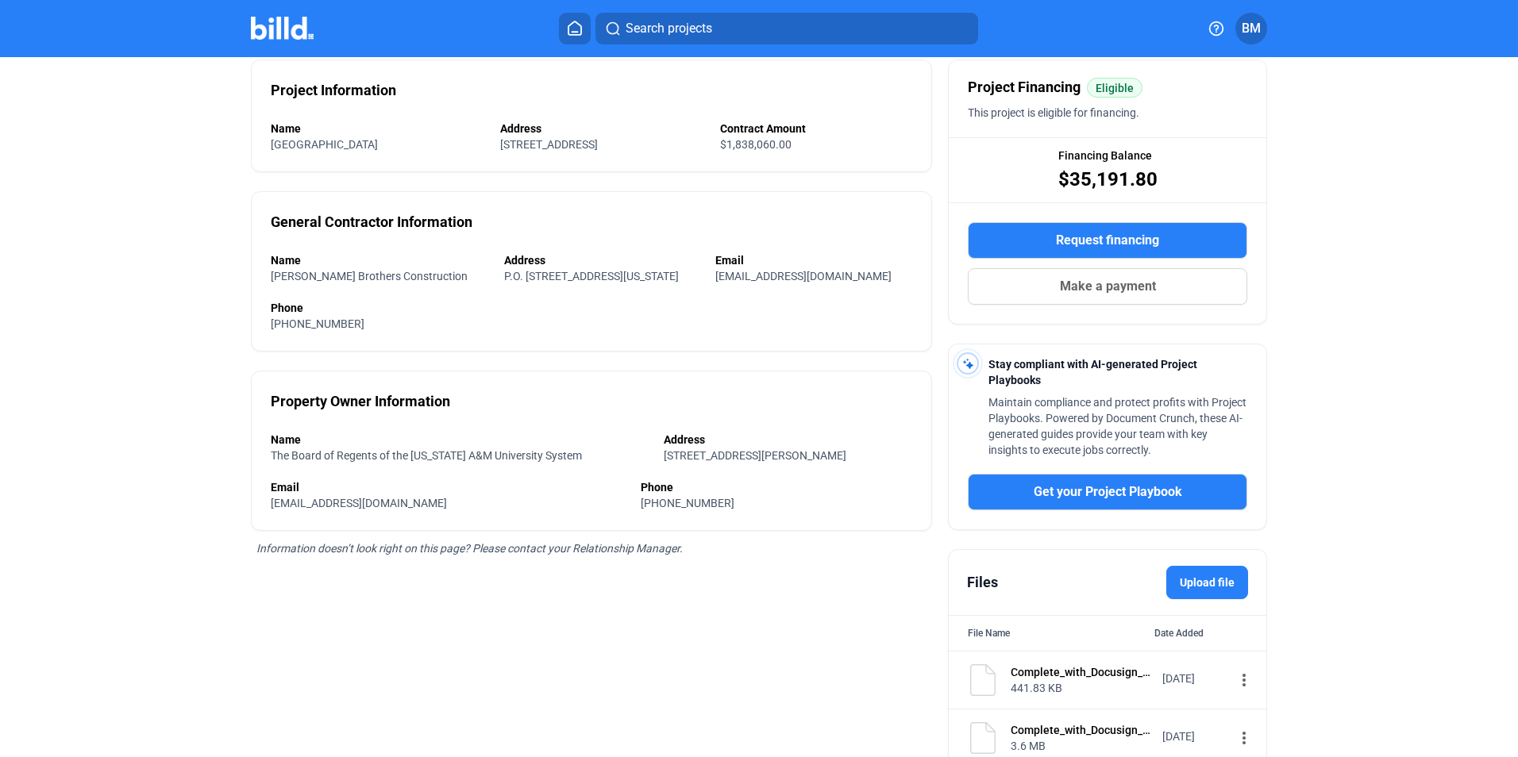
scroll to position [40, 0]
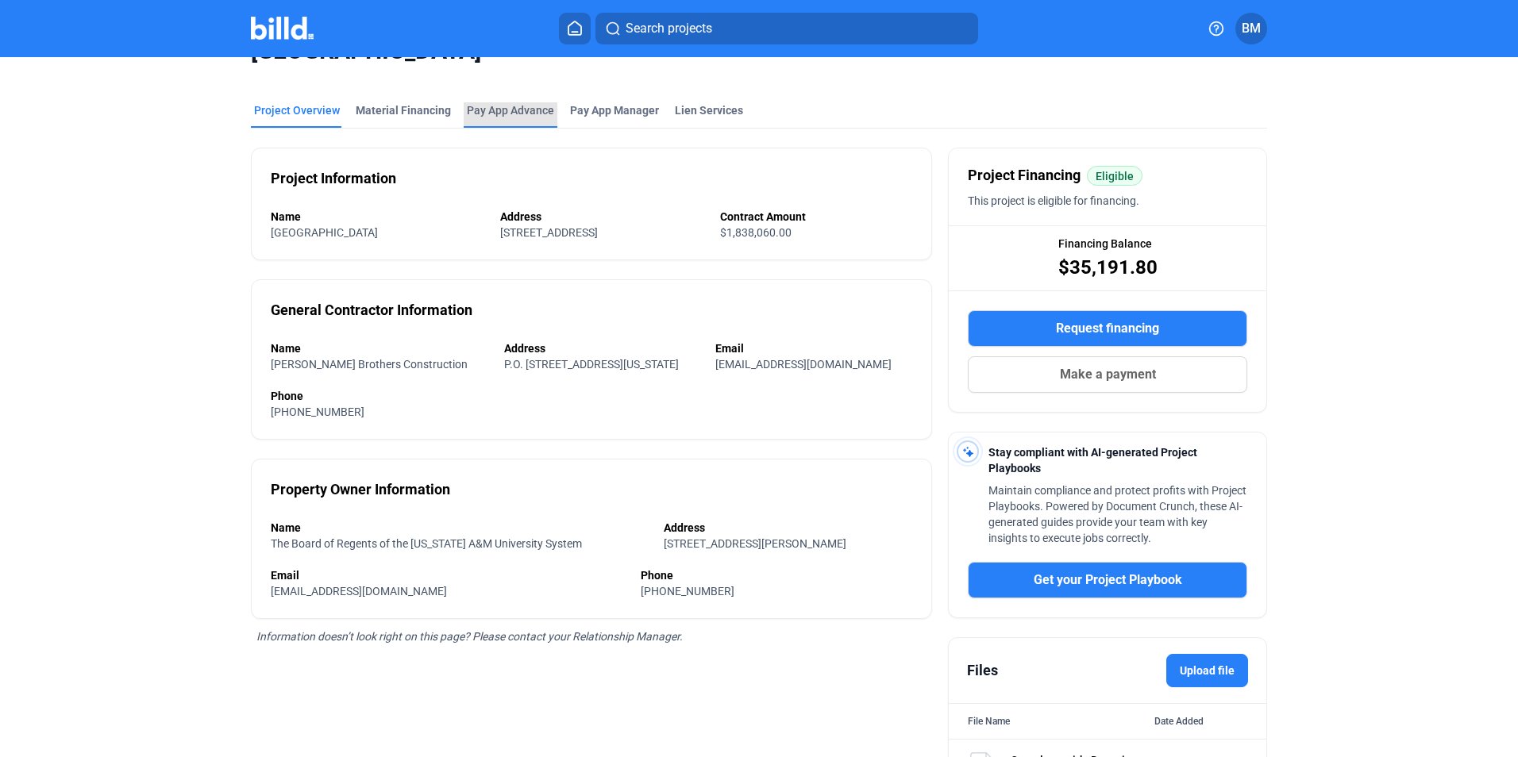
click at [522, 107] on div "Pay App Advance" at bounding box center [510, 110] width 87 height 16
